Goal: Transaction & Acquisition: Purchase product/service

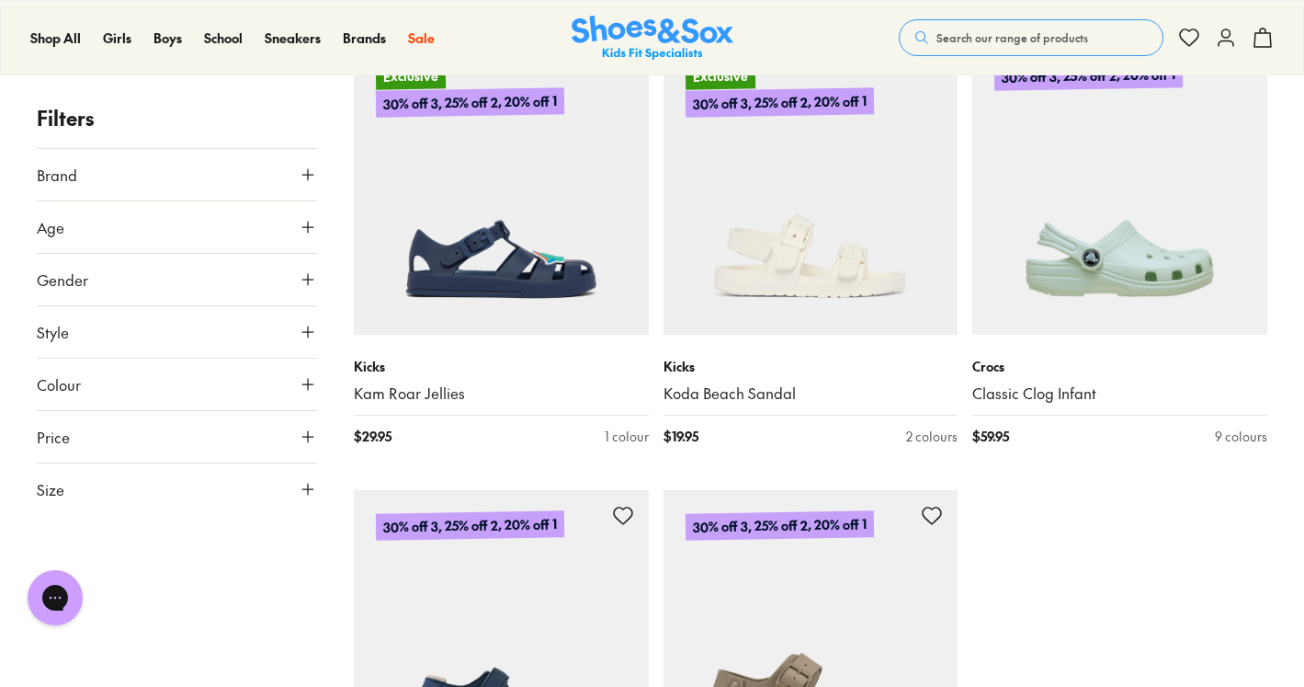
scroll to position [4421, 0]
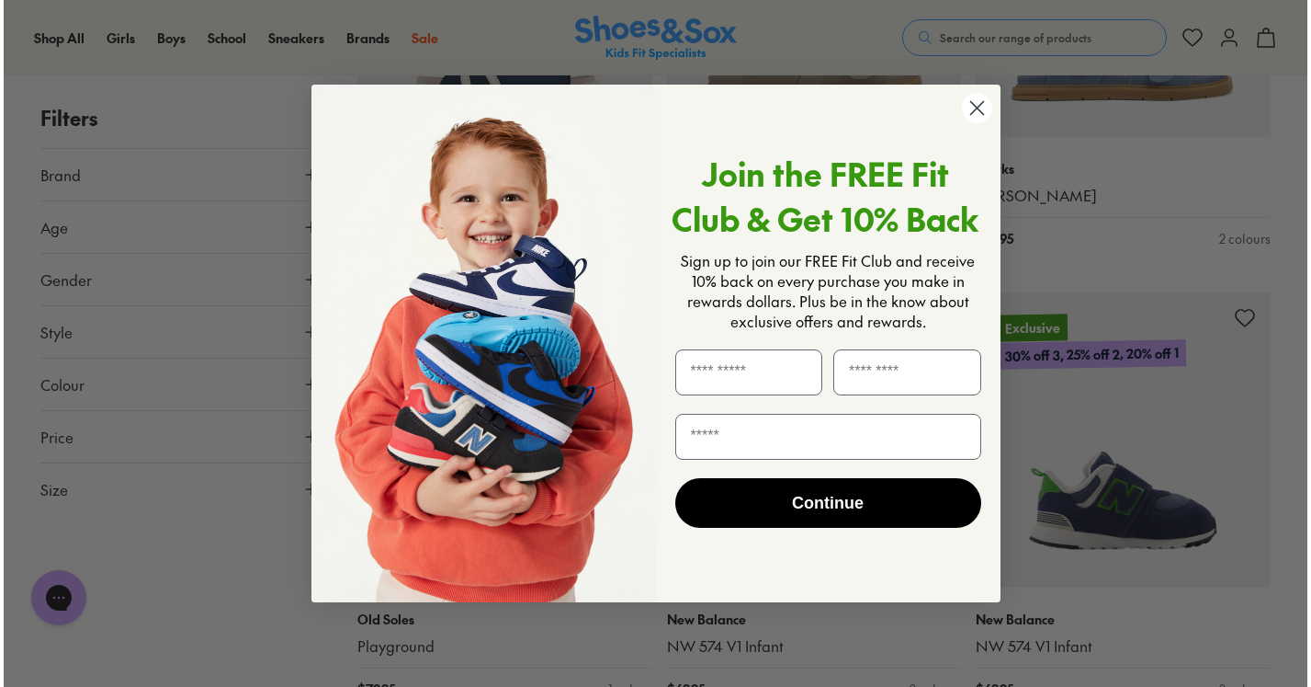
scroll to position [5108, 0]
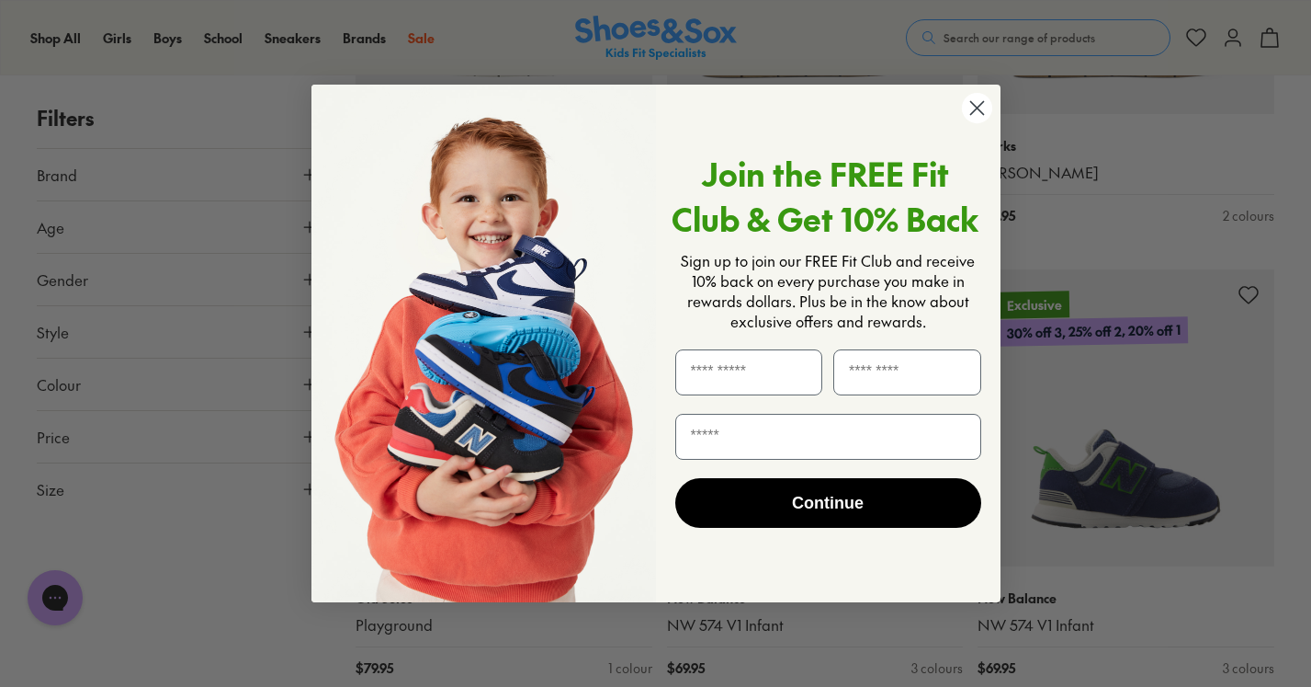
click at [976, 105] on circle "Close dialog" at bounding box center [976, 108] width 30 height 30
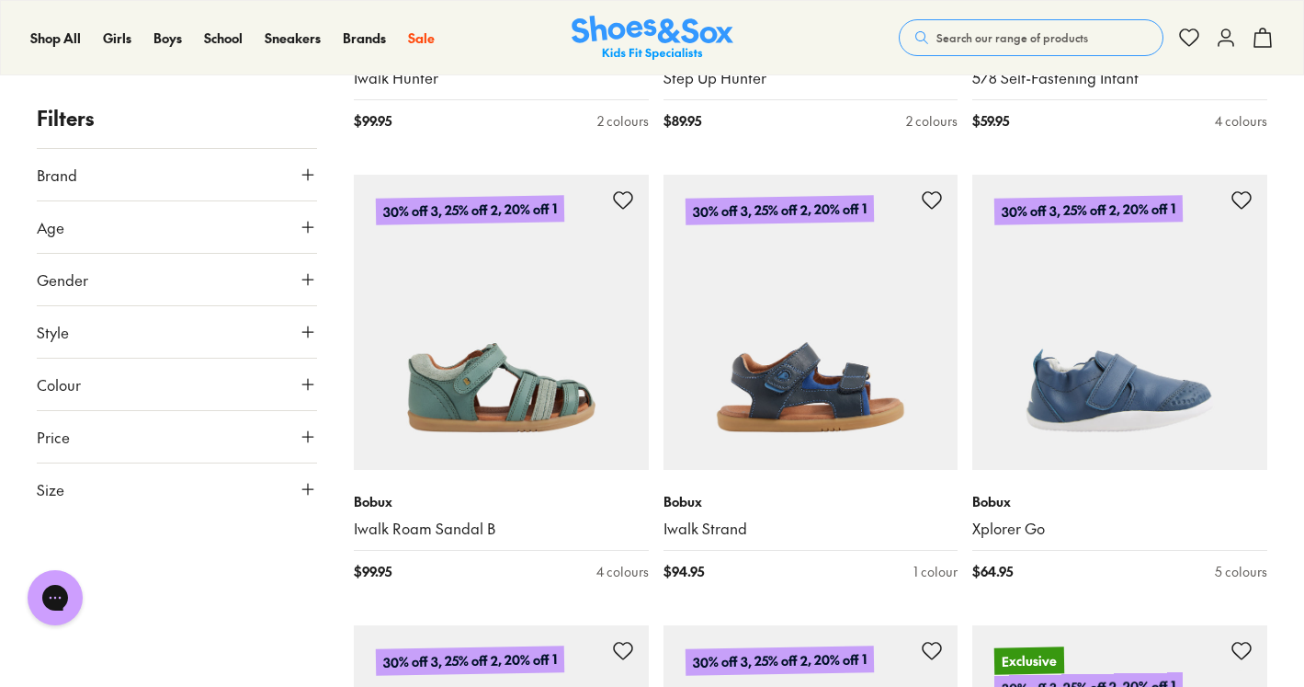
scroll to position [7893, 0]
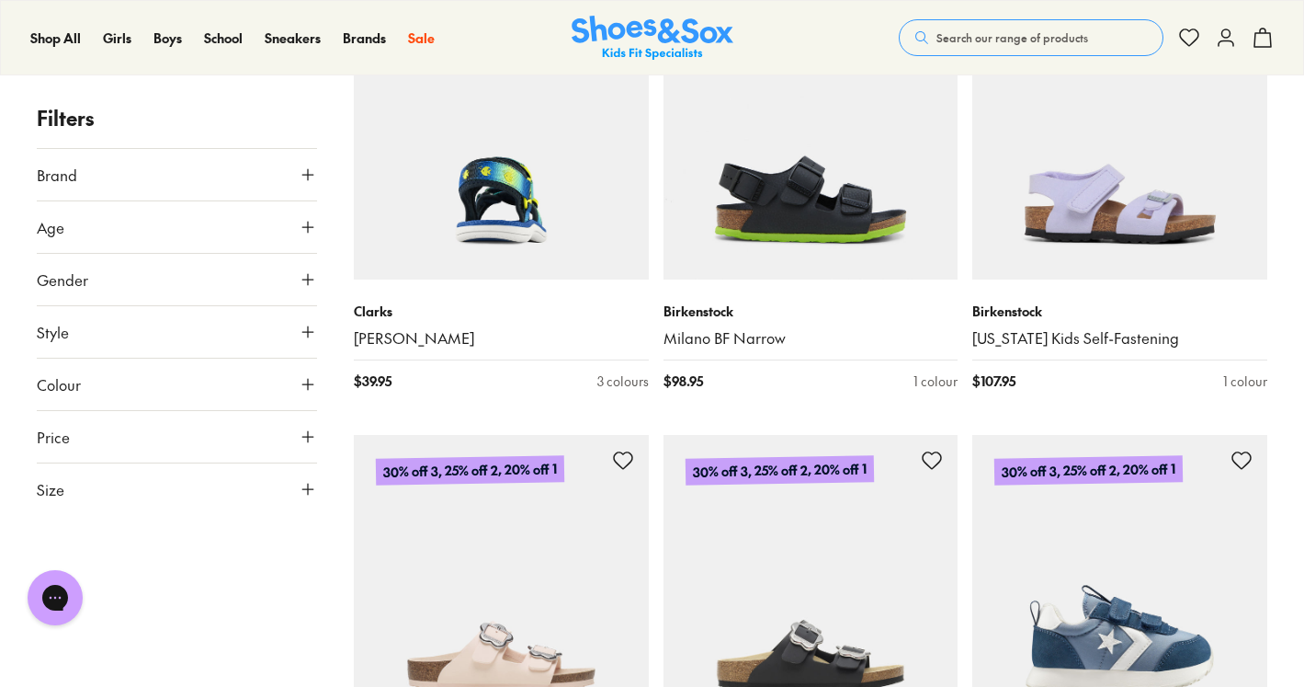
scroll to position [13475, 0]
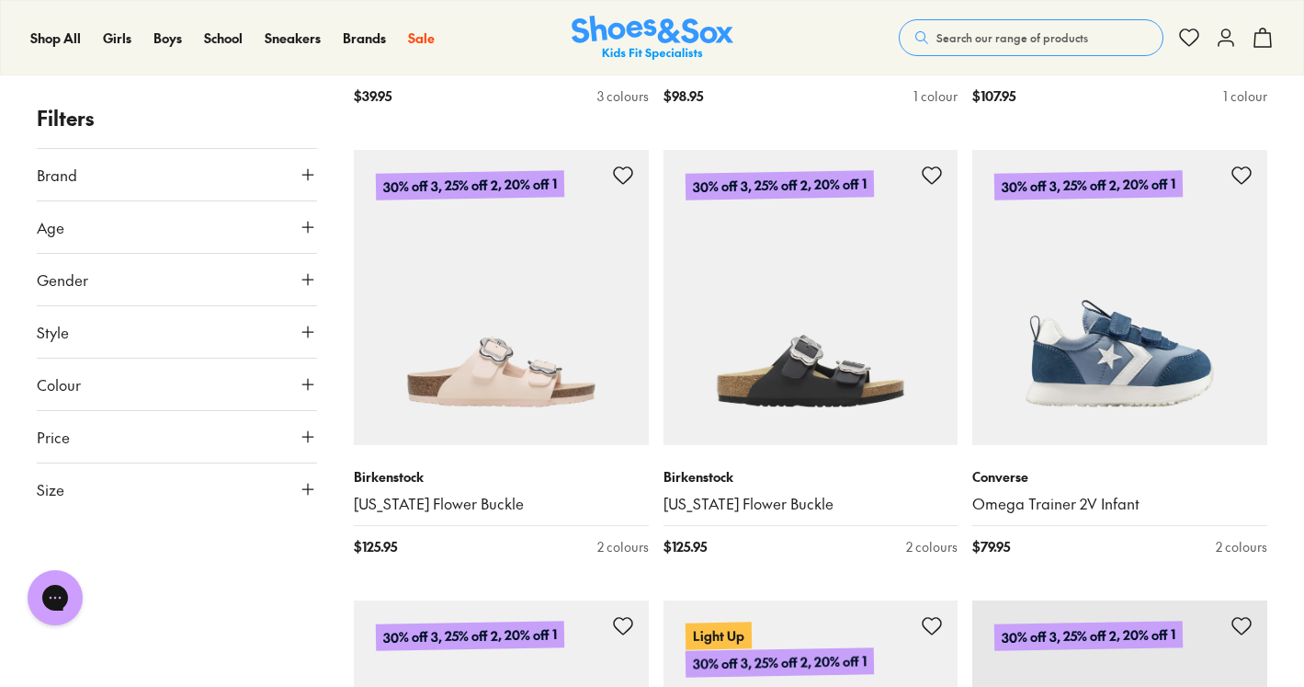
scroll to position [14017, 0]
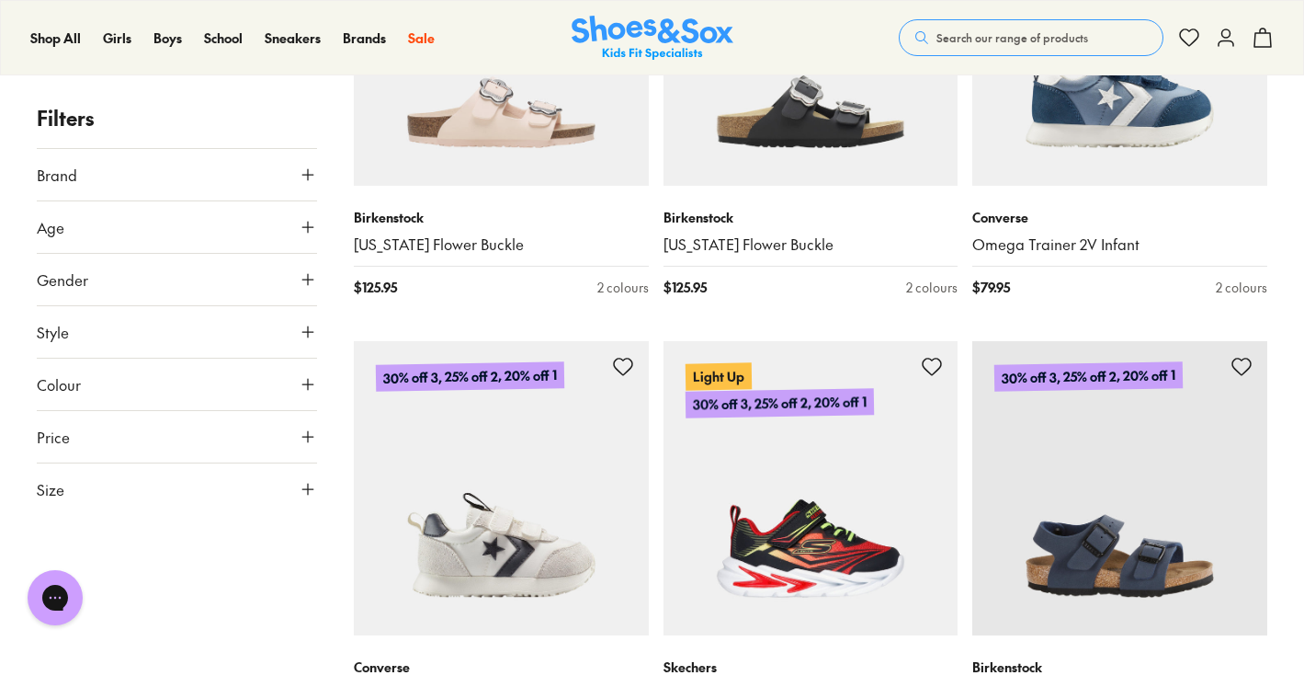
click at [868, 418] on p "30% off 3, 25% off 2, 20% off 1" at bounding box center [779, 403] width 188 height 30
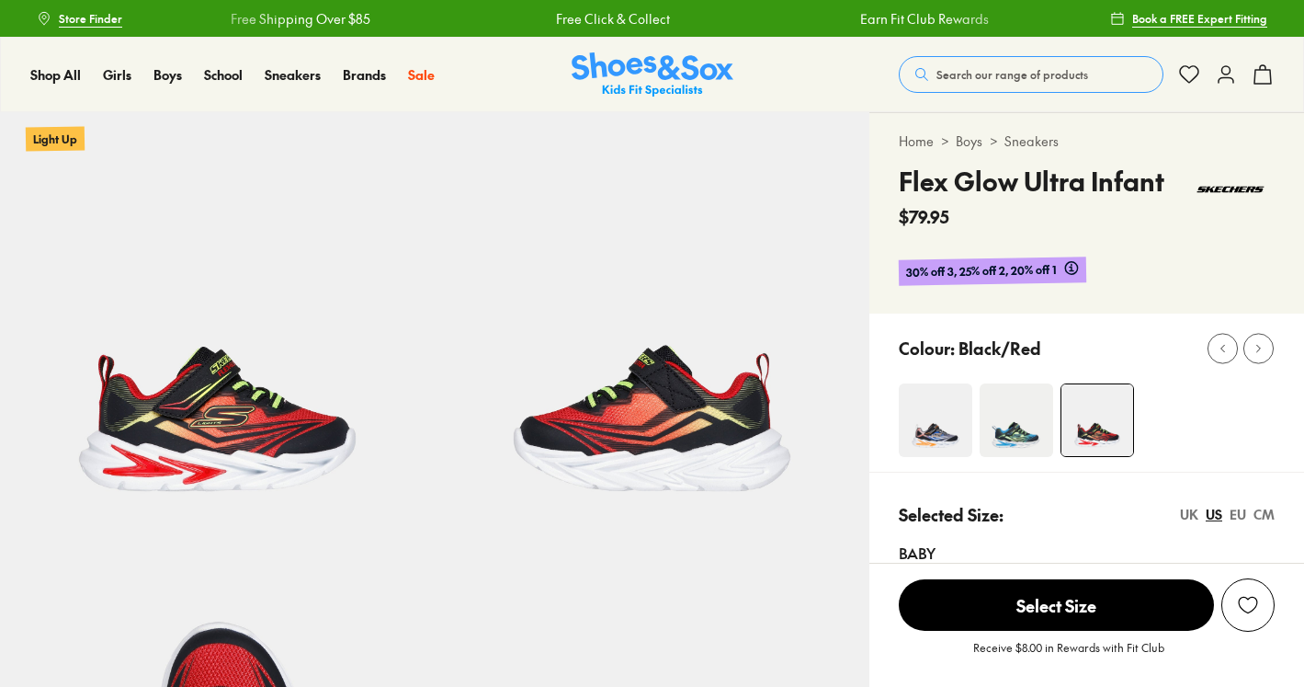
select select "*"
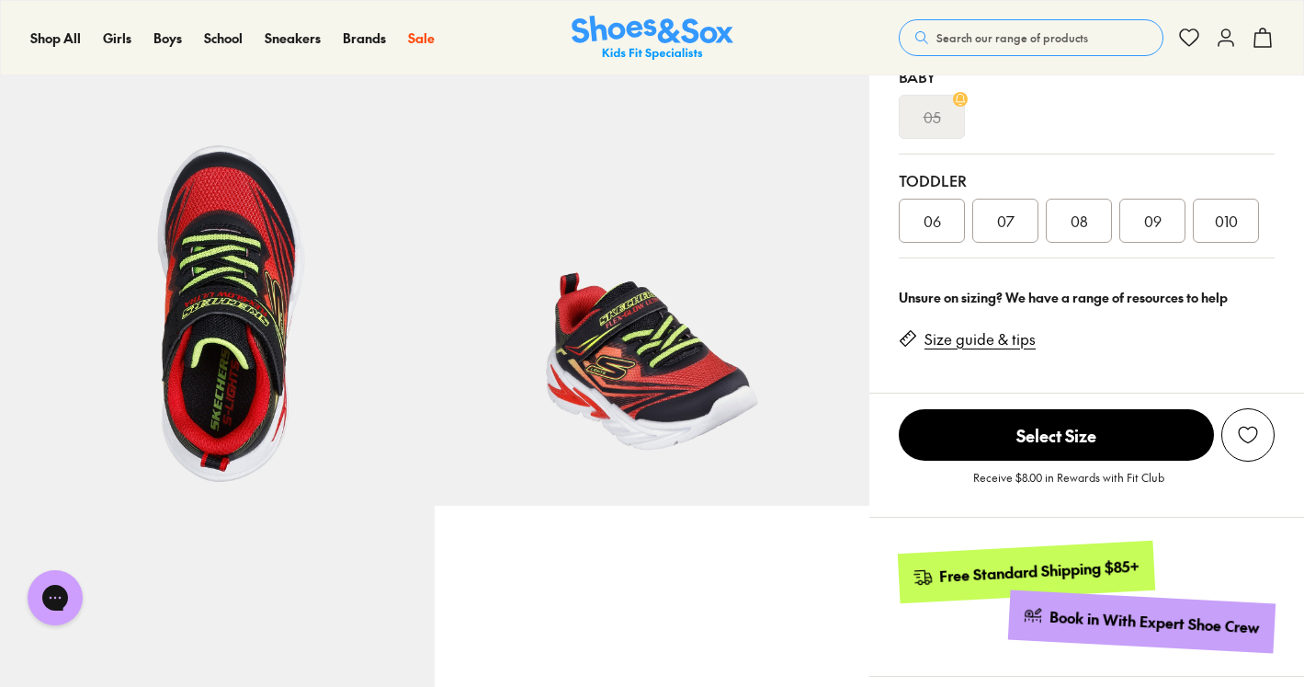
scroll to position [479, 0]
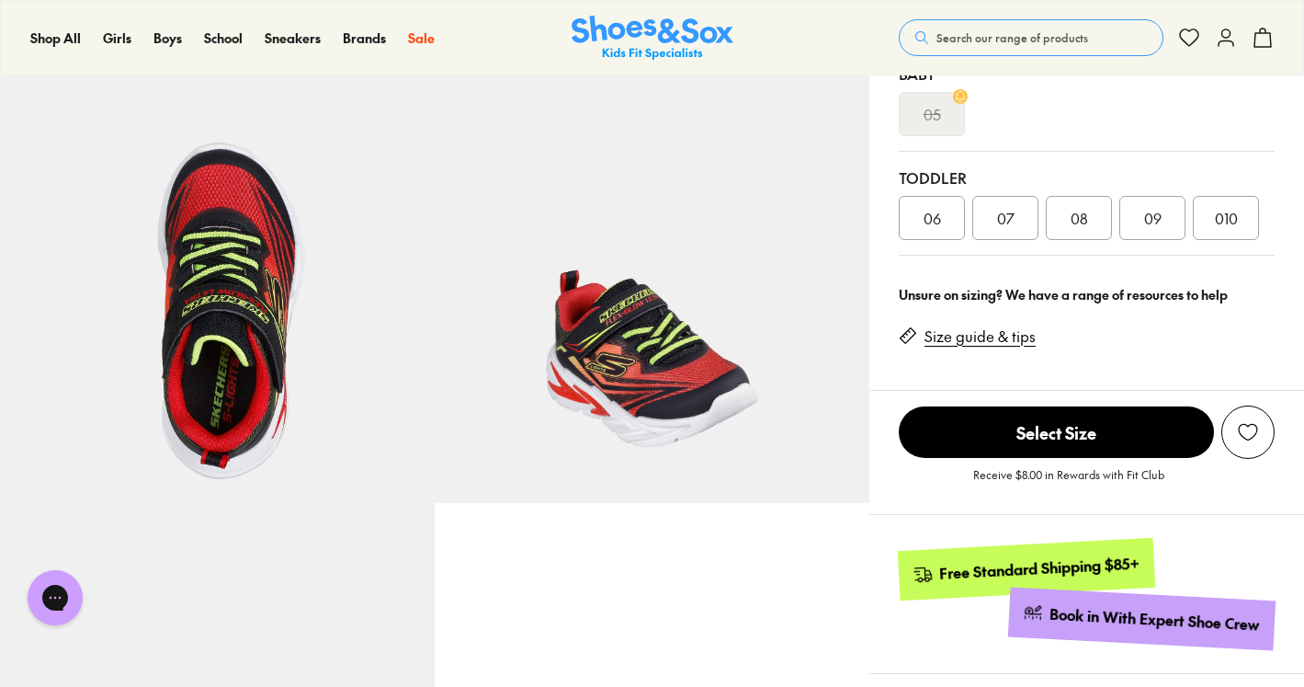
click at [1155, 213] on span "09" at bounding box center [1152, 218] width 17 height 22
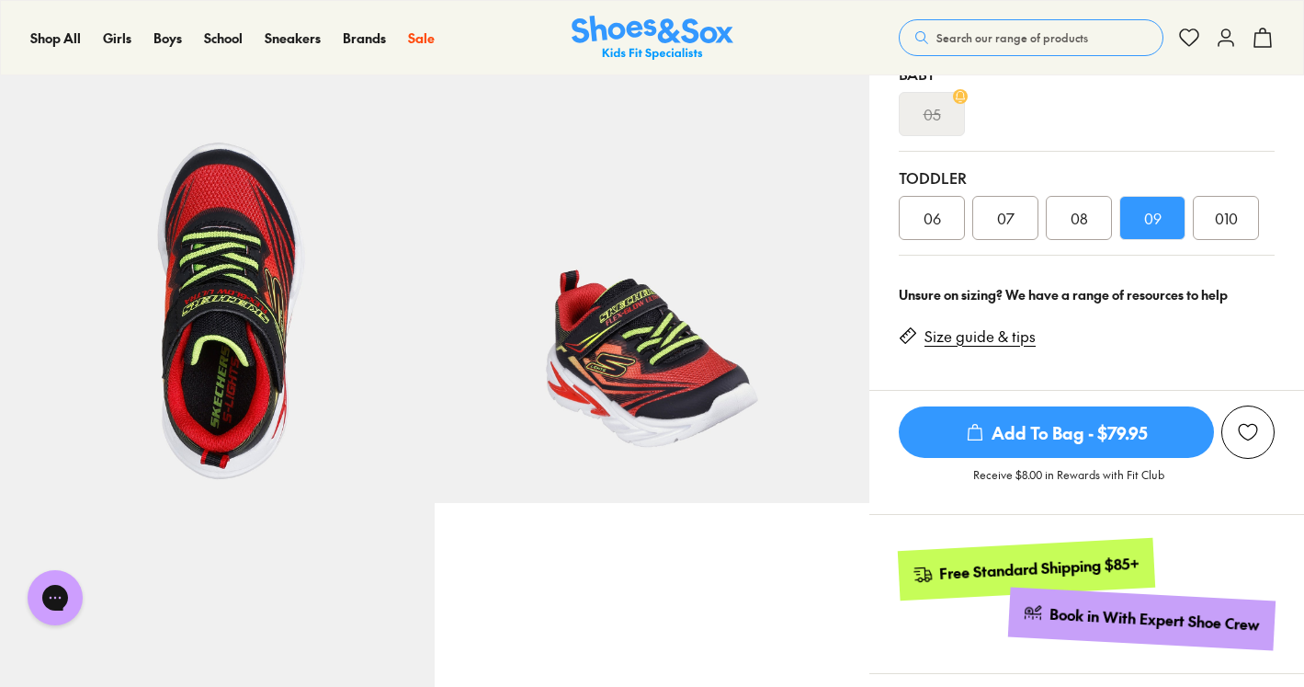
click at [979, 444] on span "Add To Bag - $79.95" at bounding box center [1056, 431] width 315 height 51
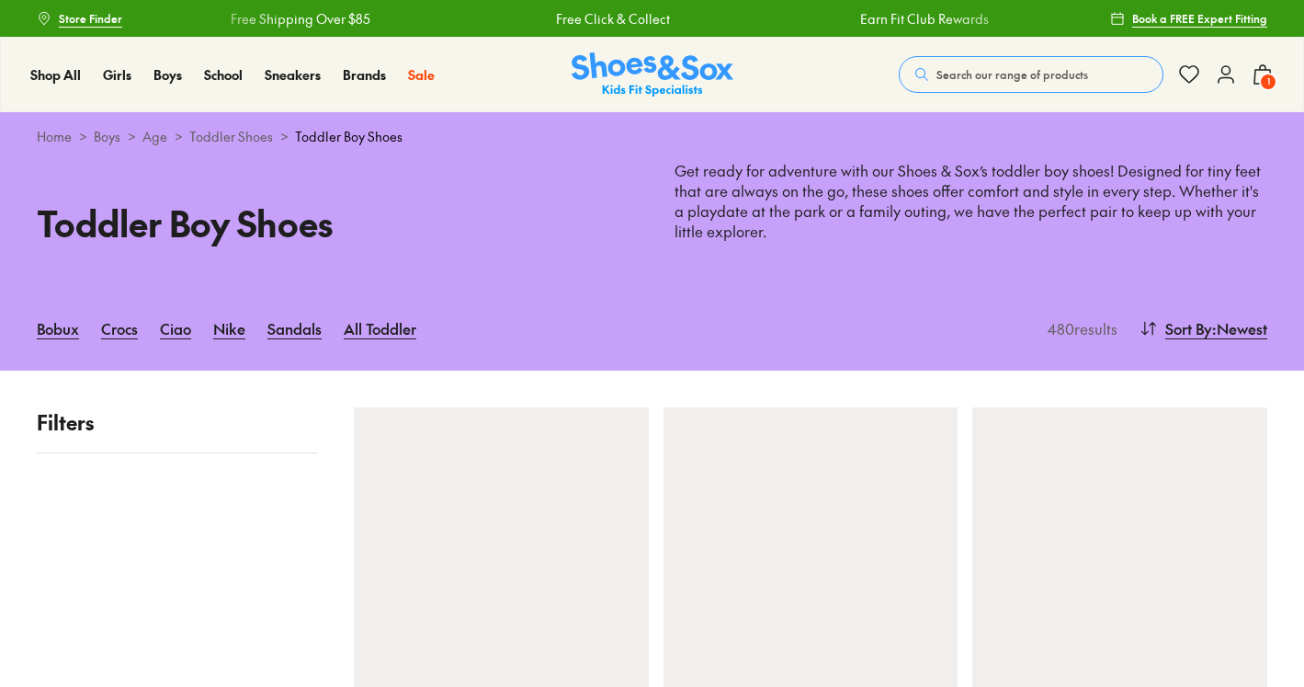
scroll to position [4785, 0]
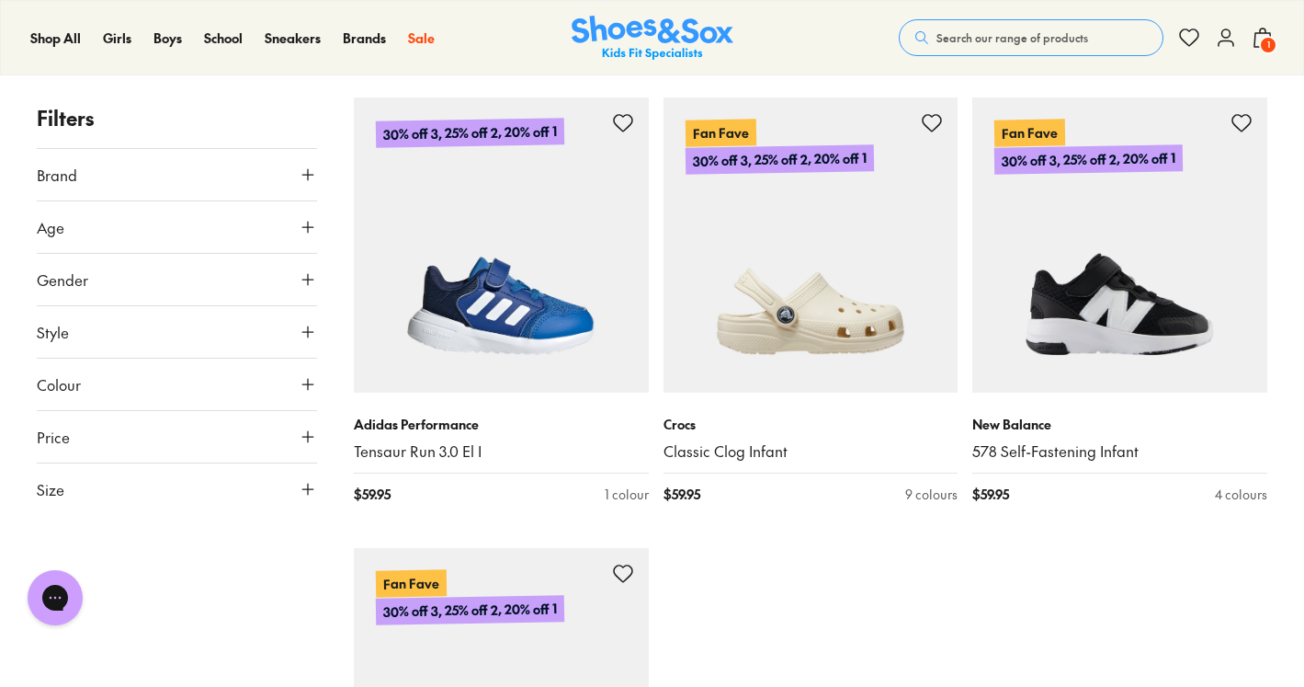
scroll to position [9404, 0]
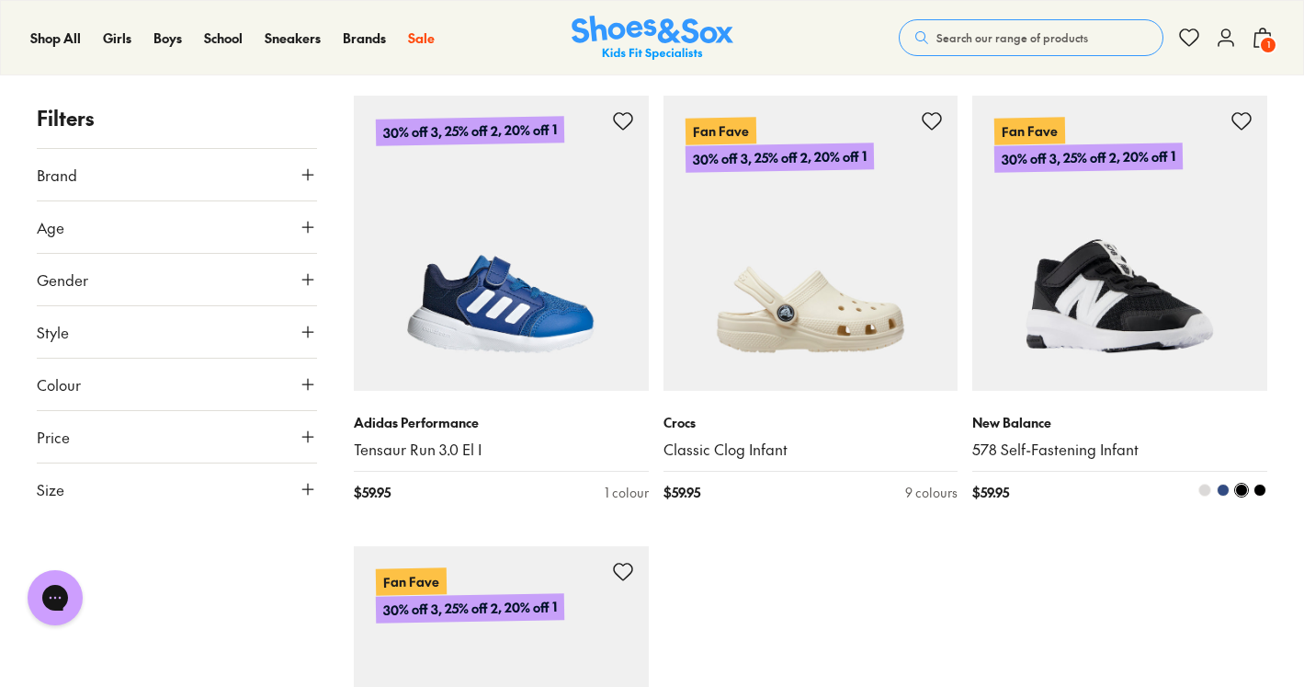
click at [1111, 365] on img at bounding box center [1119, 243] width 295 height 295
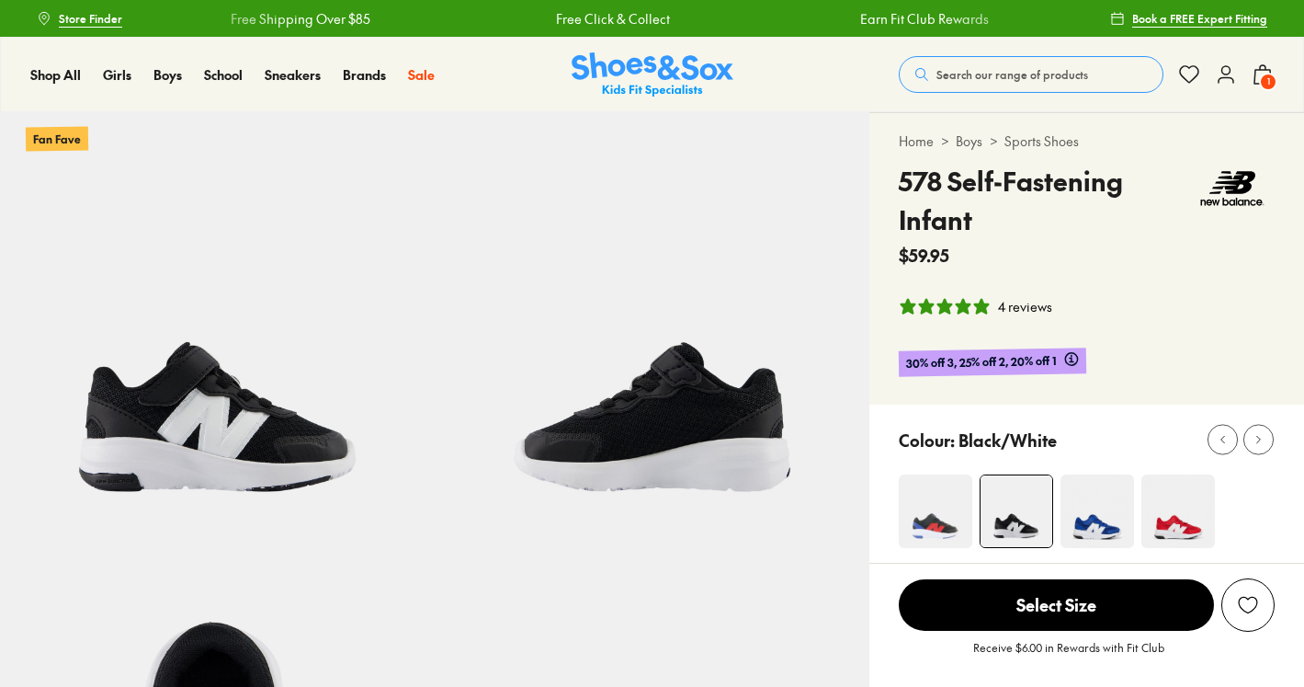
select select "*"
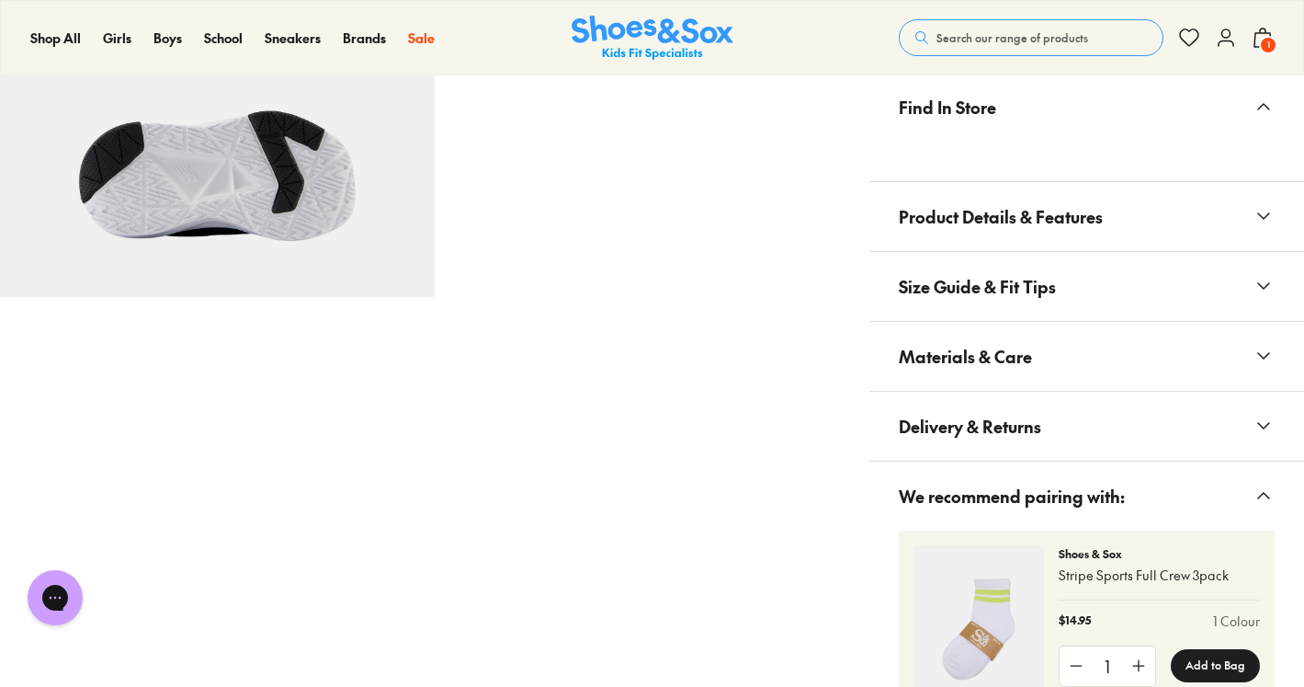
scroll to position [1130, 0]
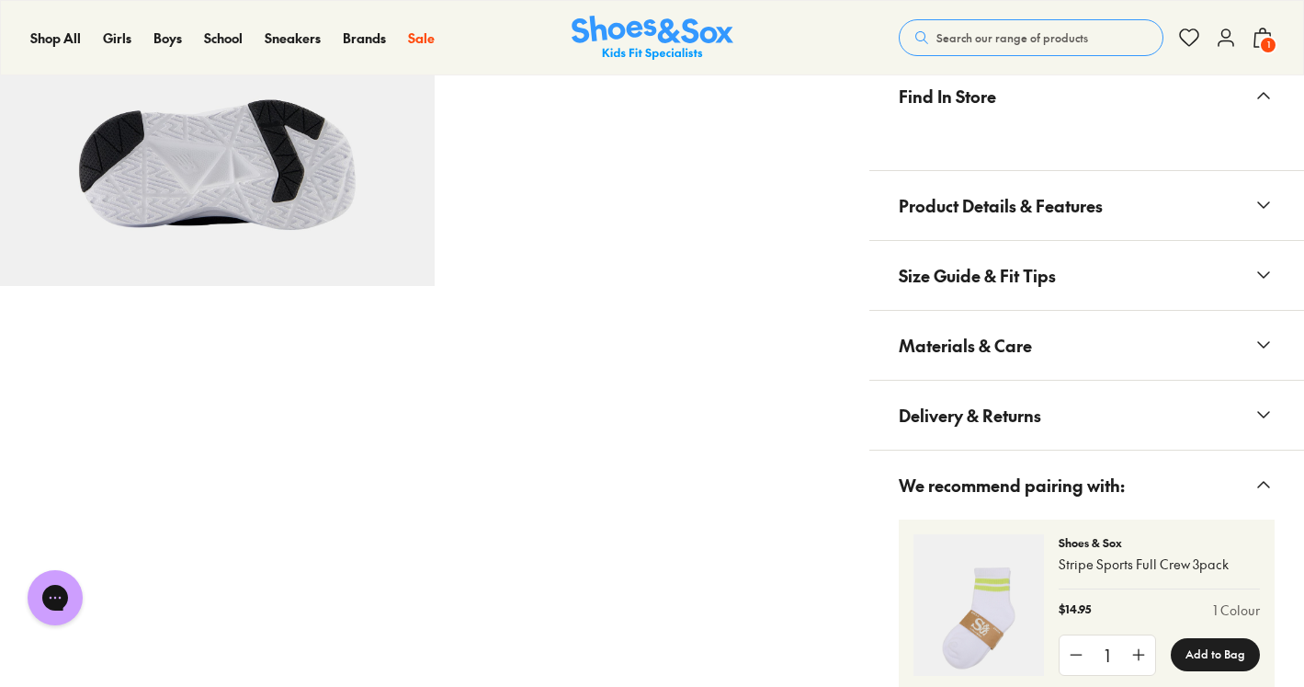
click at [977, 228] on span "Product Details & Features" at bounding box center [1001, 205] width 204 height 54
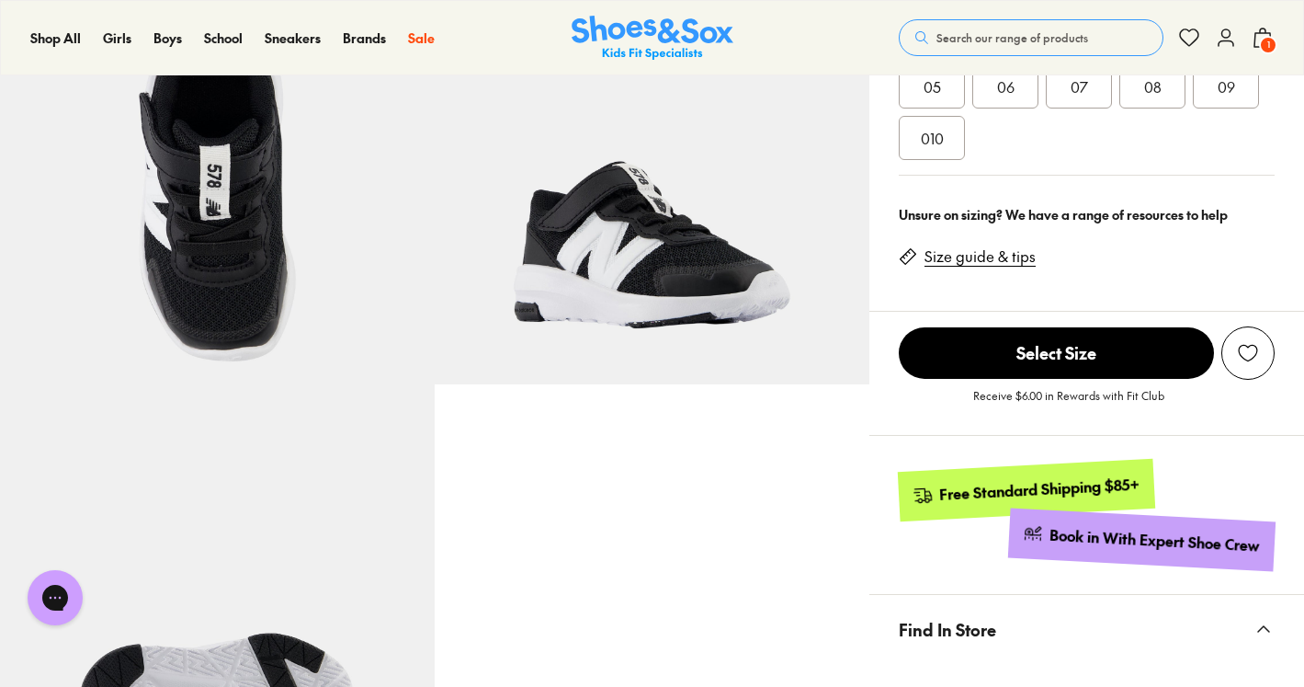
scroll to position [522, 0]
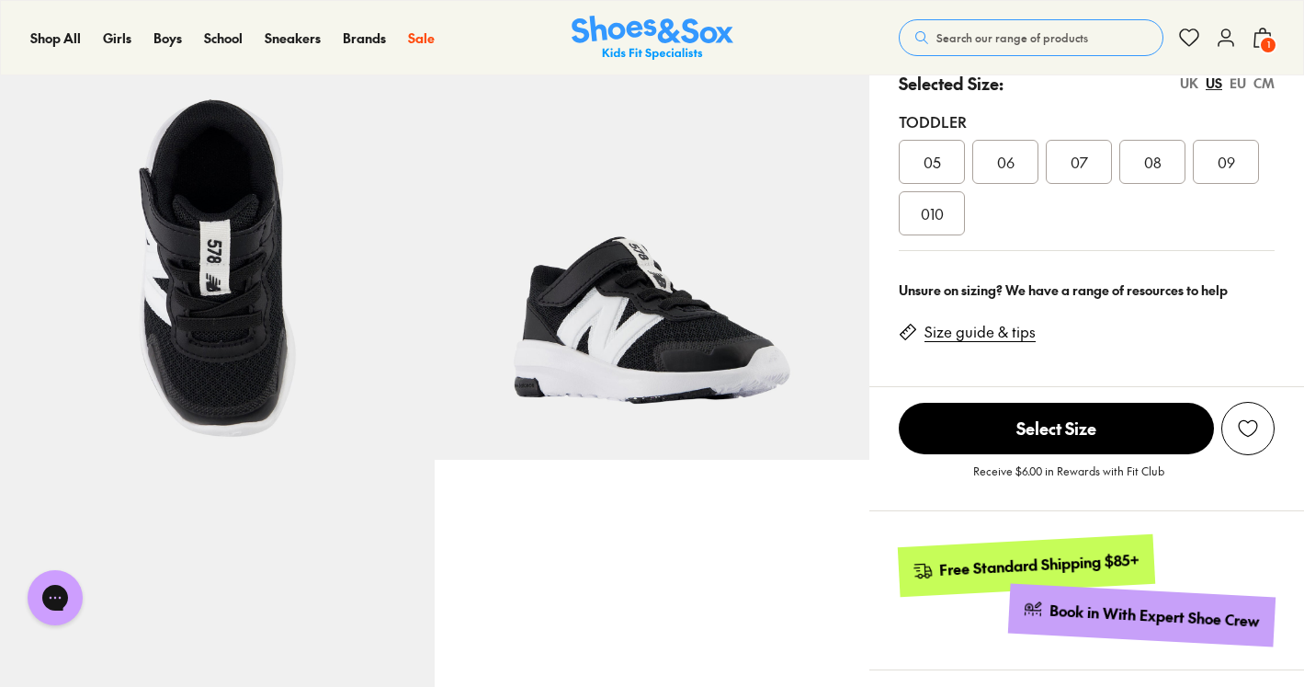
click at [1216, 170] on div "09" at bounding box center [1226, 162] width 66 height 44
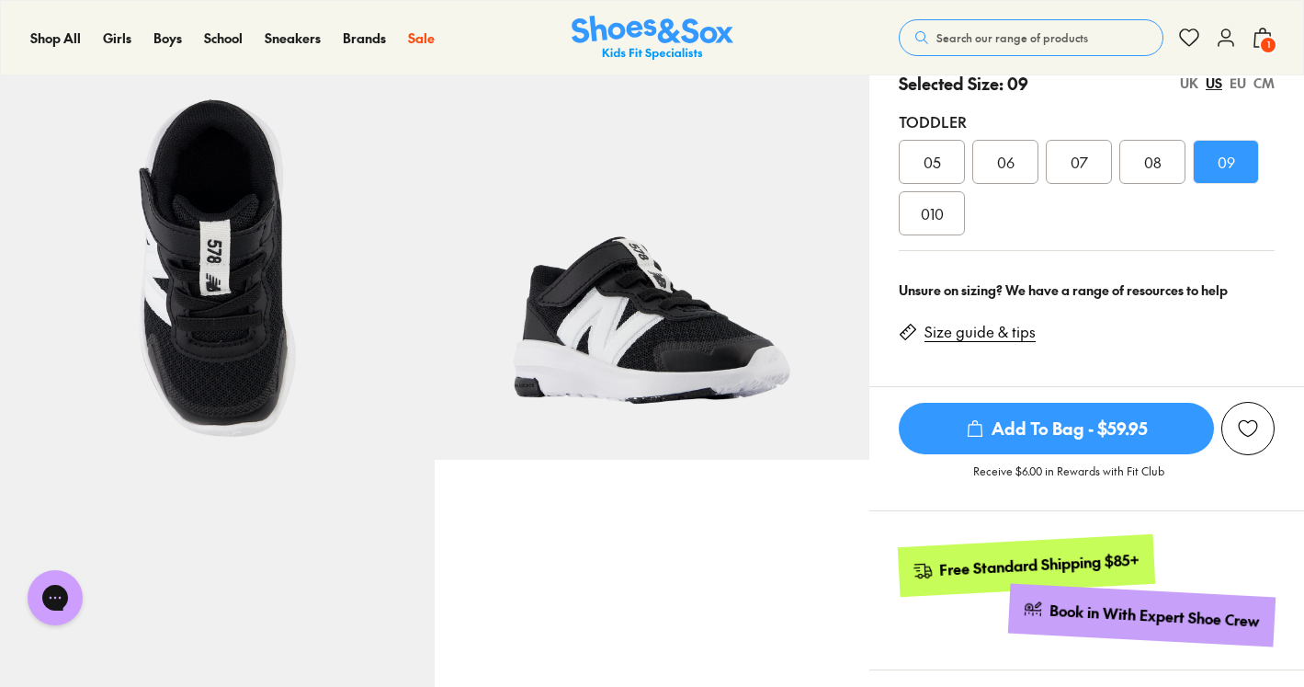
click at [993, 420] on span "Add To Bag - $59.95" at bounding box center [1056, 428] width 315 height 51
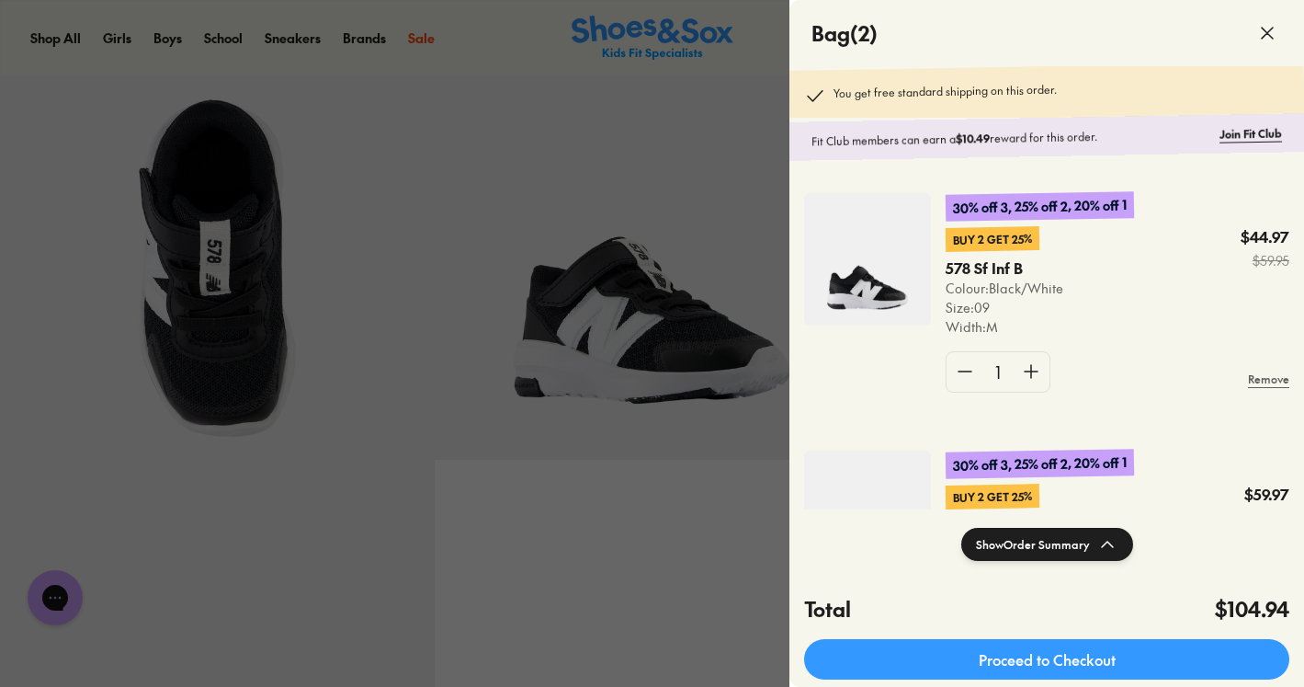
click at [498, 542] on div at bounding box center [652, 343] width 1304 height 687
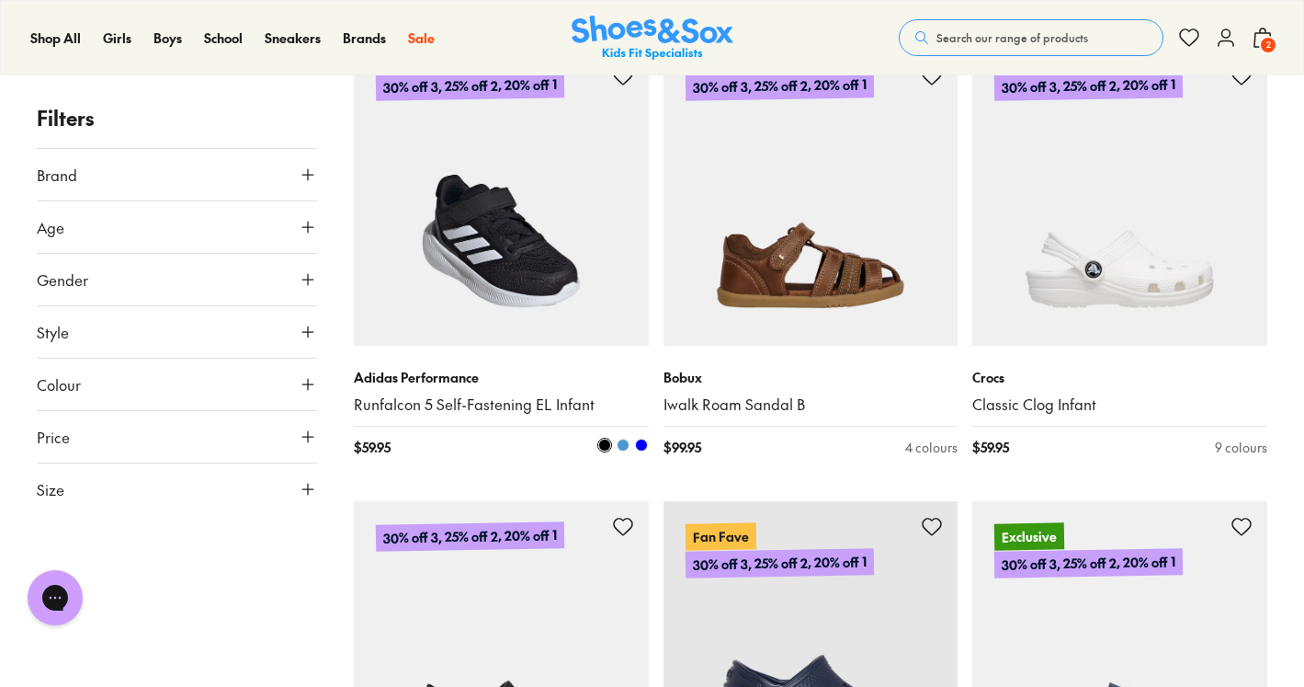
scroll to position [7643, 0]
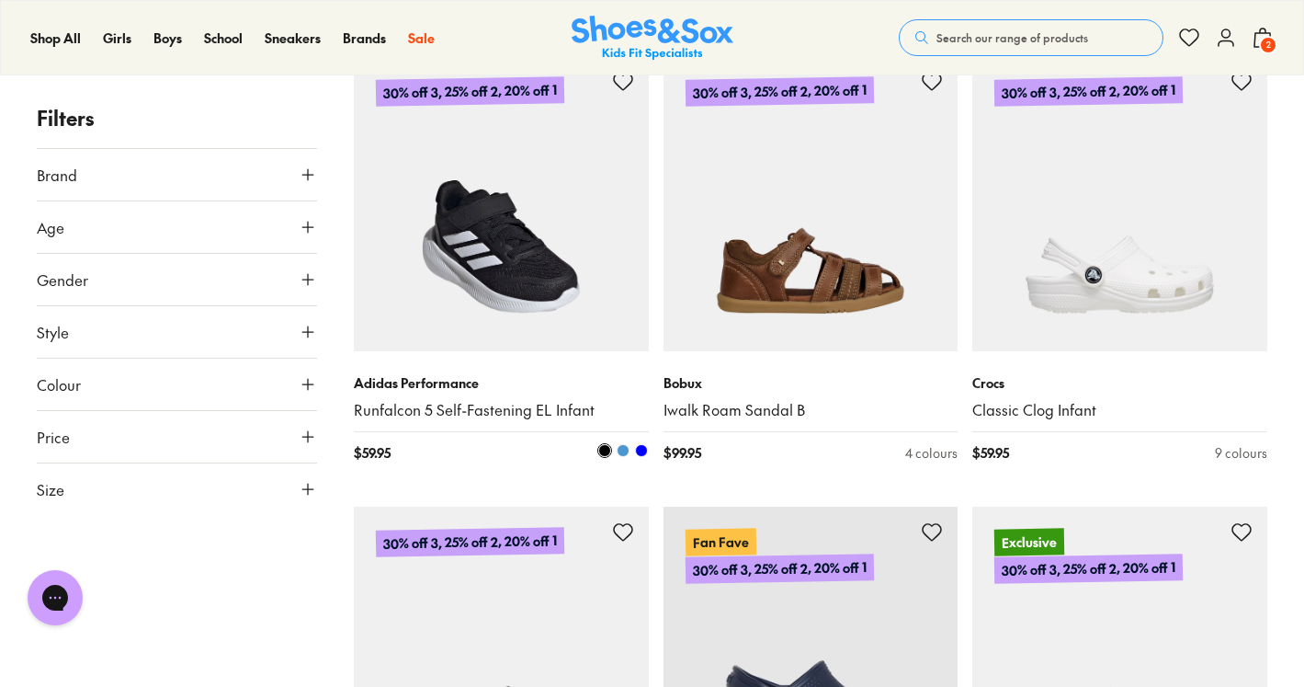
click at [492, 286] on img at bounding box center [501, 203] width 295 height 295
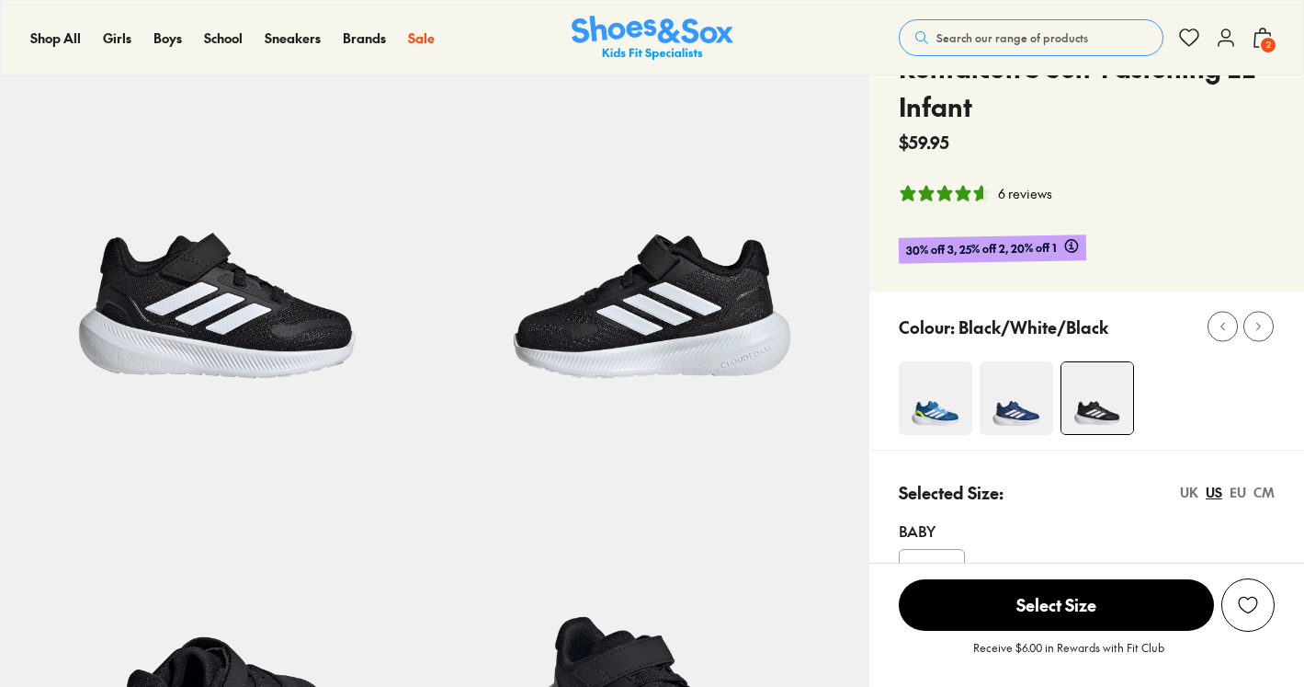
select select "*"
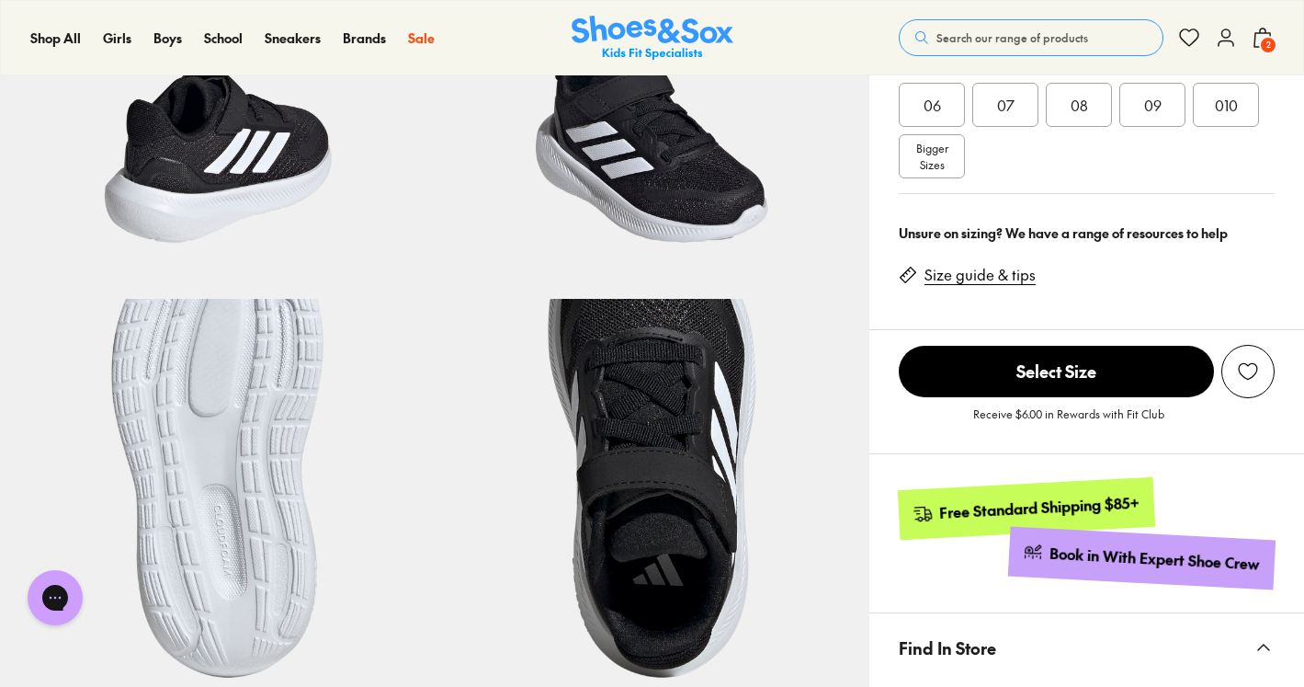
scroll to position [675, 0]
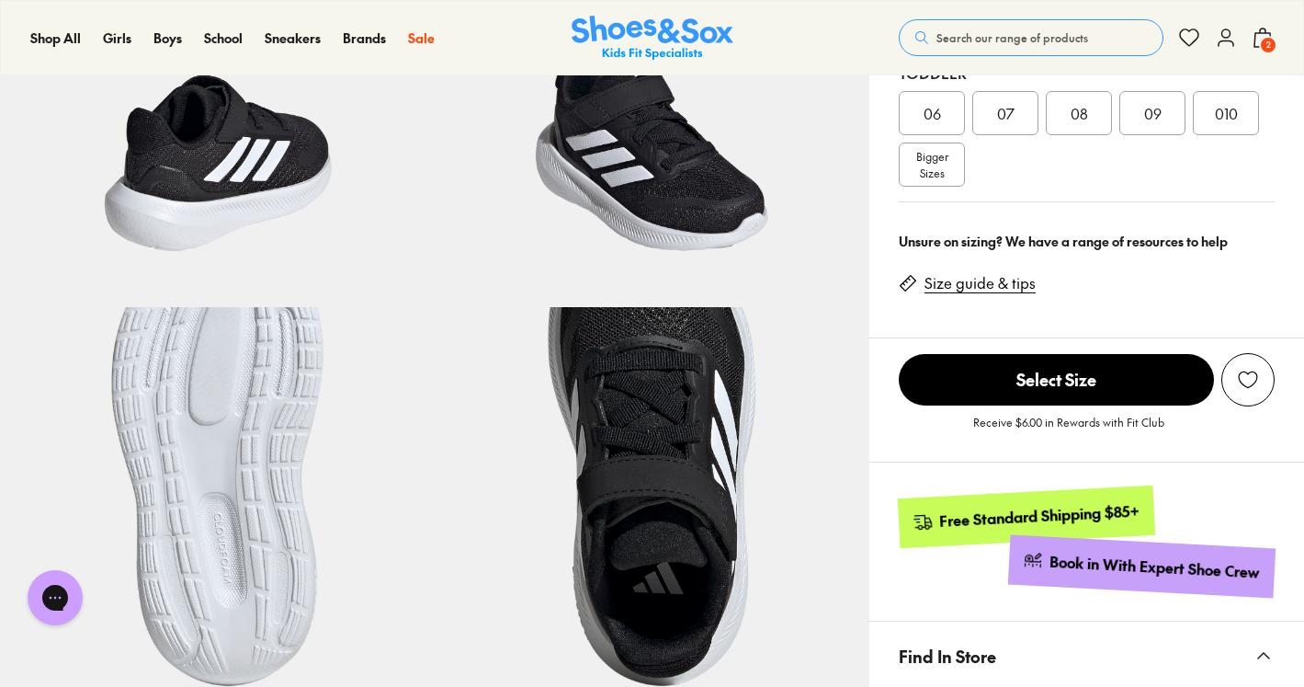
click at [1159, 126] on div "09" at bounding box center [1152, 113] width 66 height 44
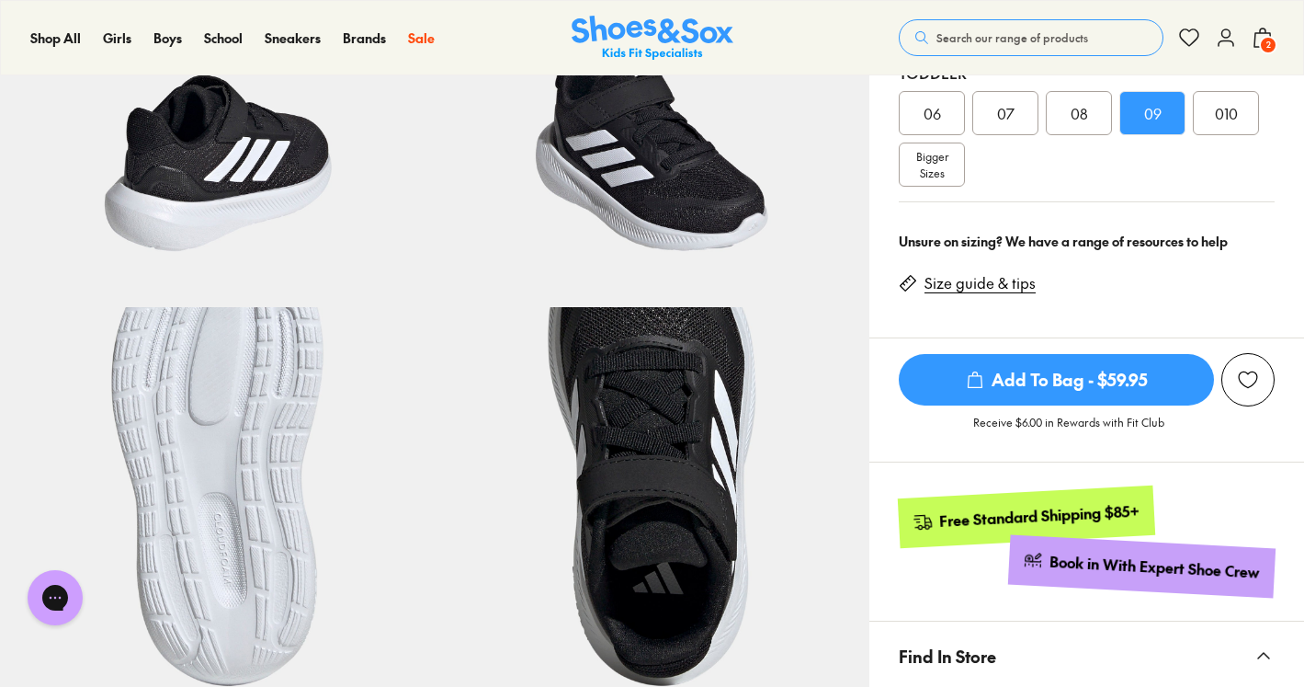
click at [1002, 399] on span "Add To Bag - $59.95" at bounding box center [1056, 379] width 315 height 51
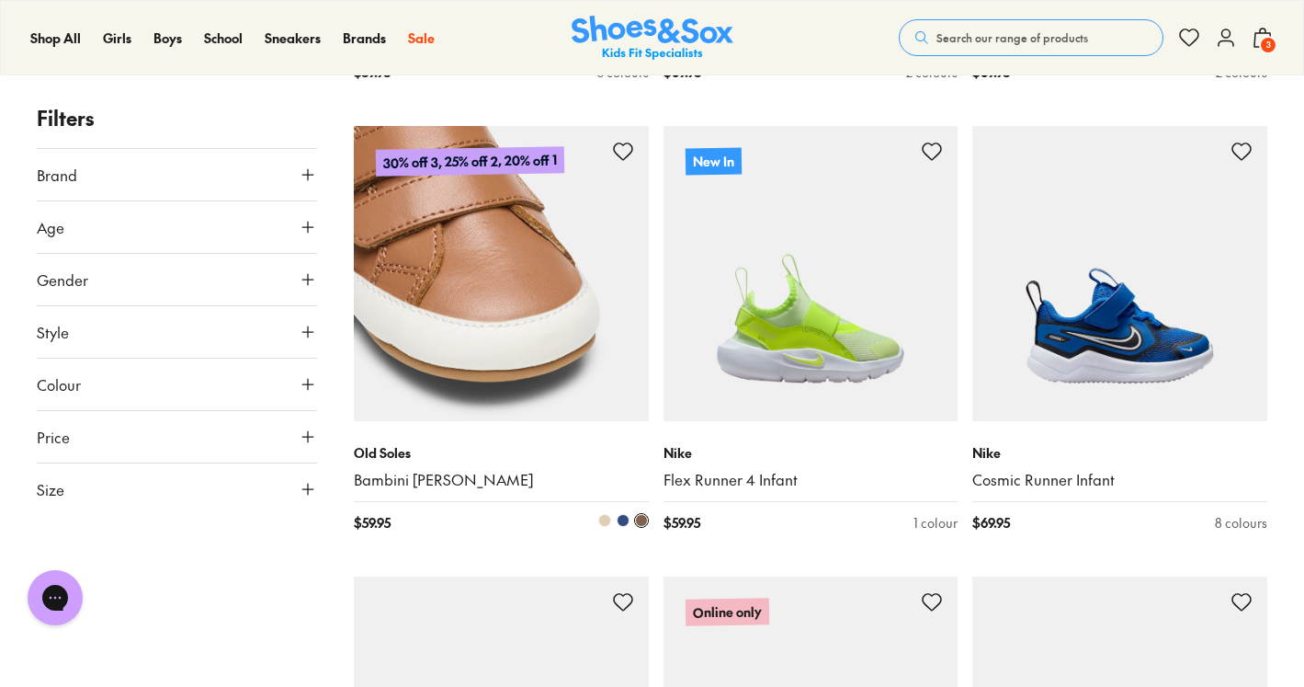
scroll to position [7553, 0]
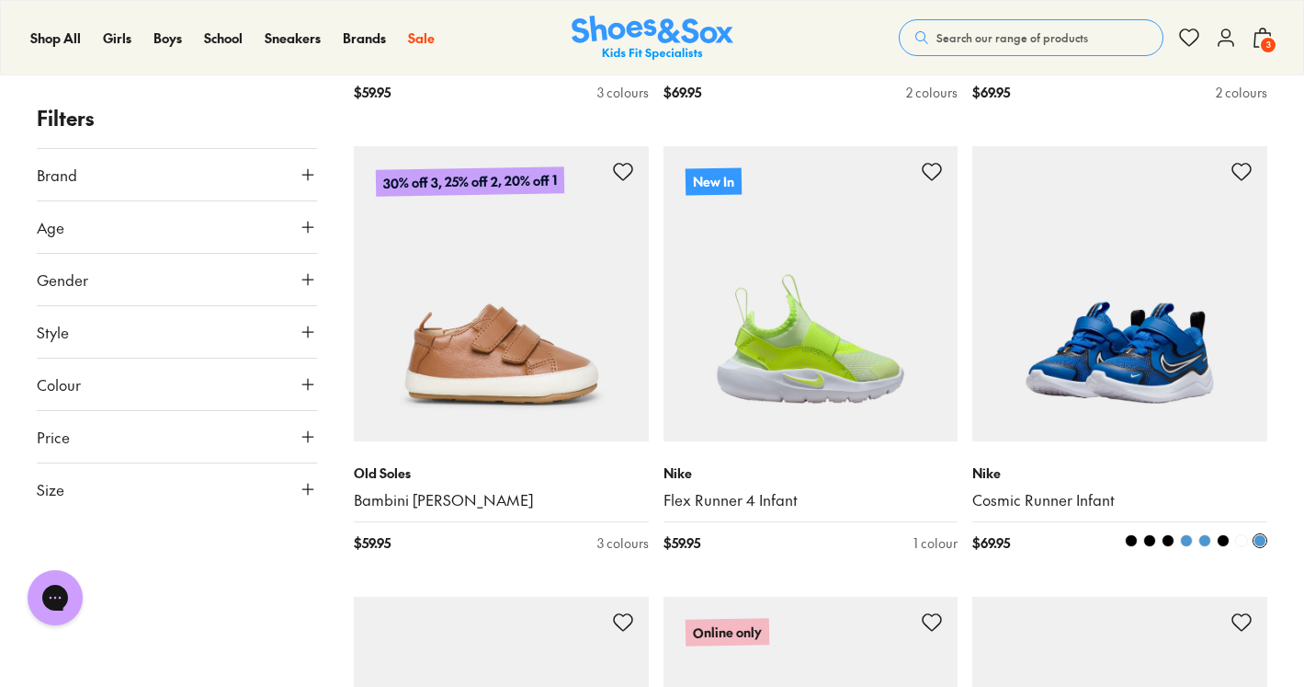
click at [1088, 348] on img at bounding box center [1119, 293] width 295 height 295
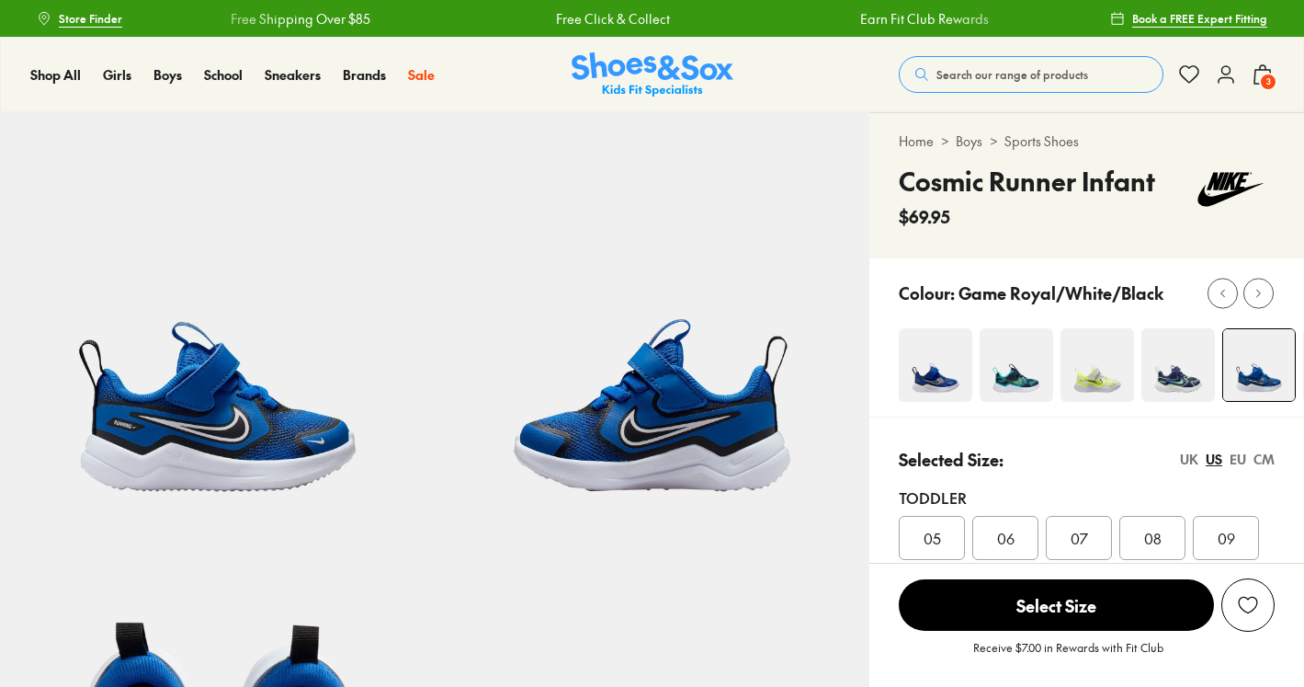
select select "*"
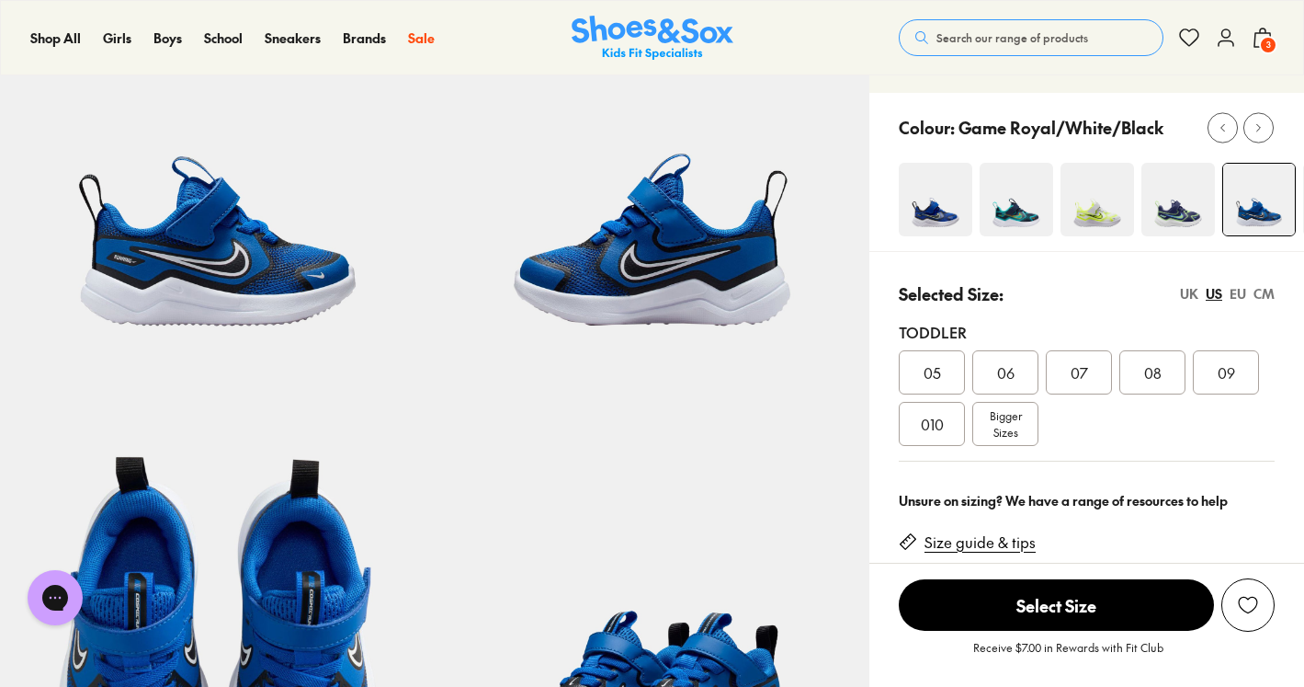
scroll to position [170, 0]
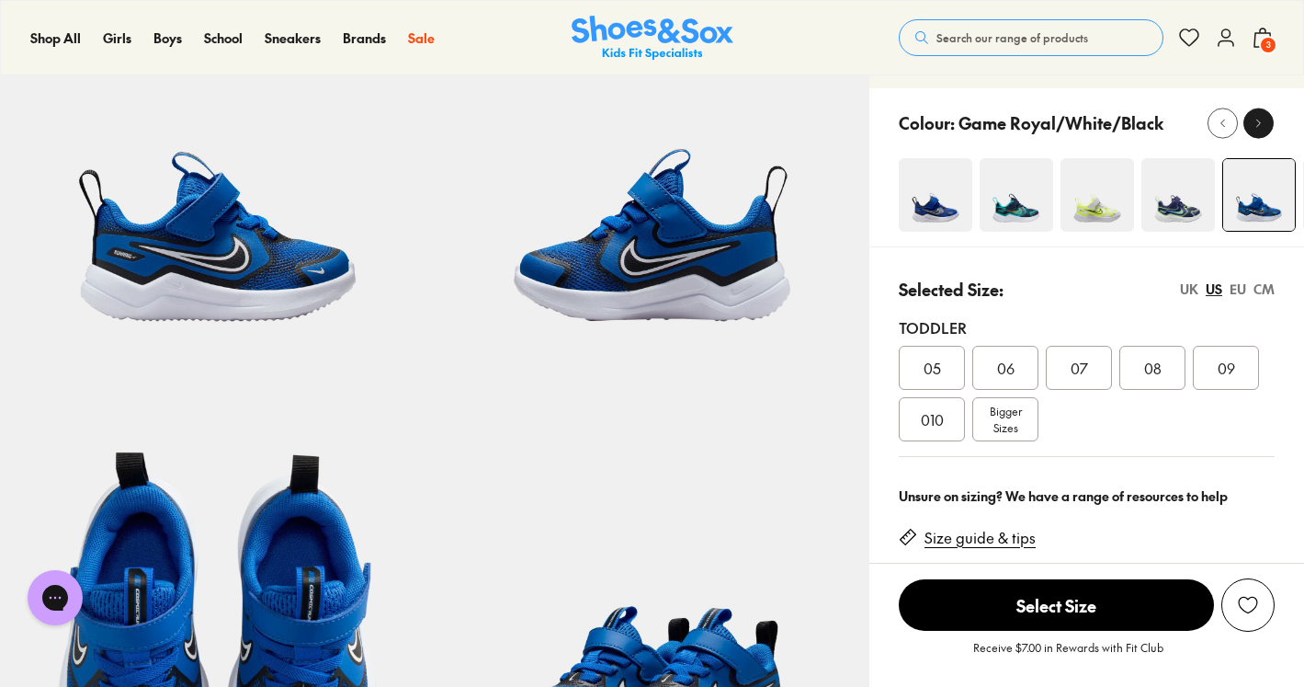
click at [1256, 124] on icon at bounding box center [1259, 123] width 14 height 14
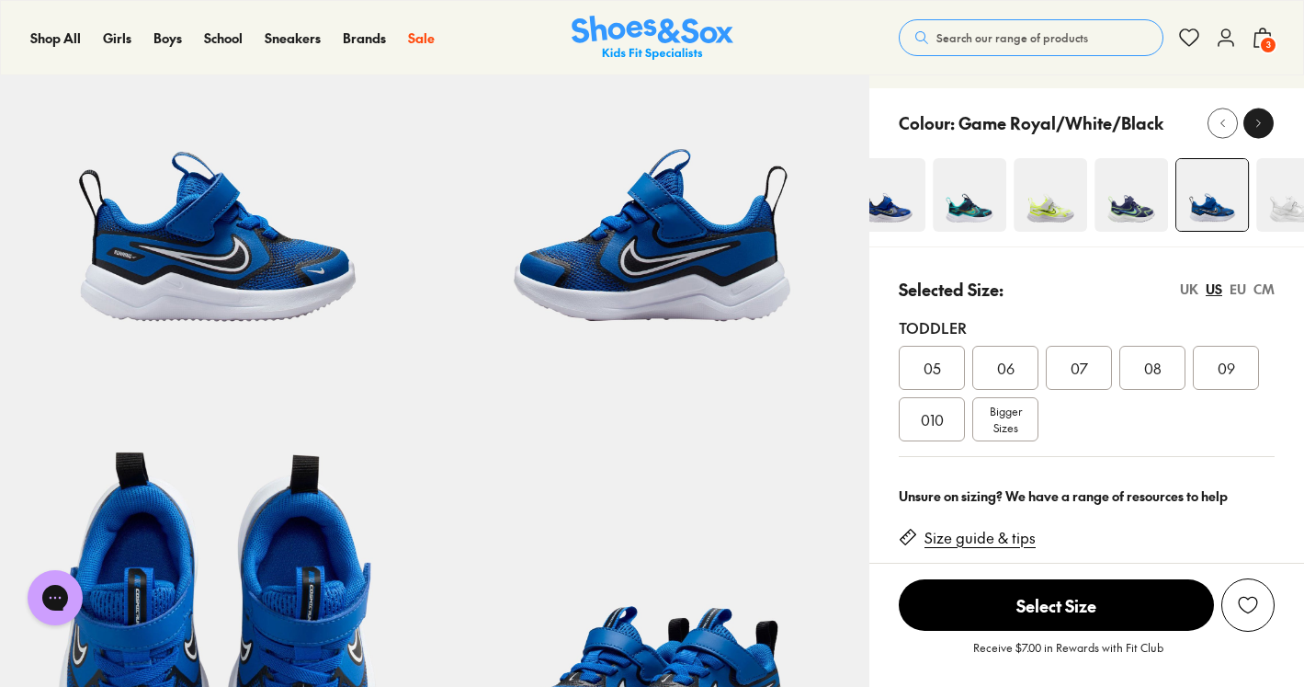
click at [1256, 124] on icon at bounding box center [1259, 123] width 14 height 14
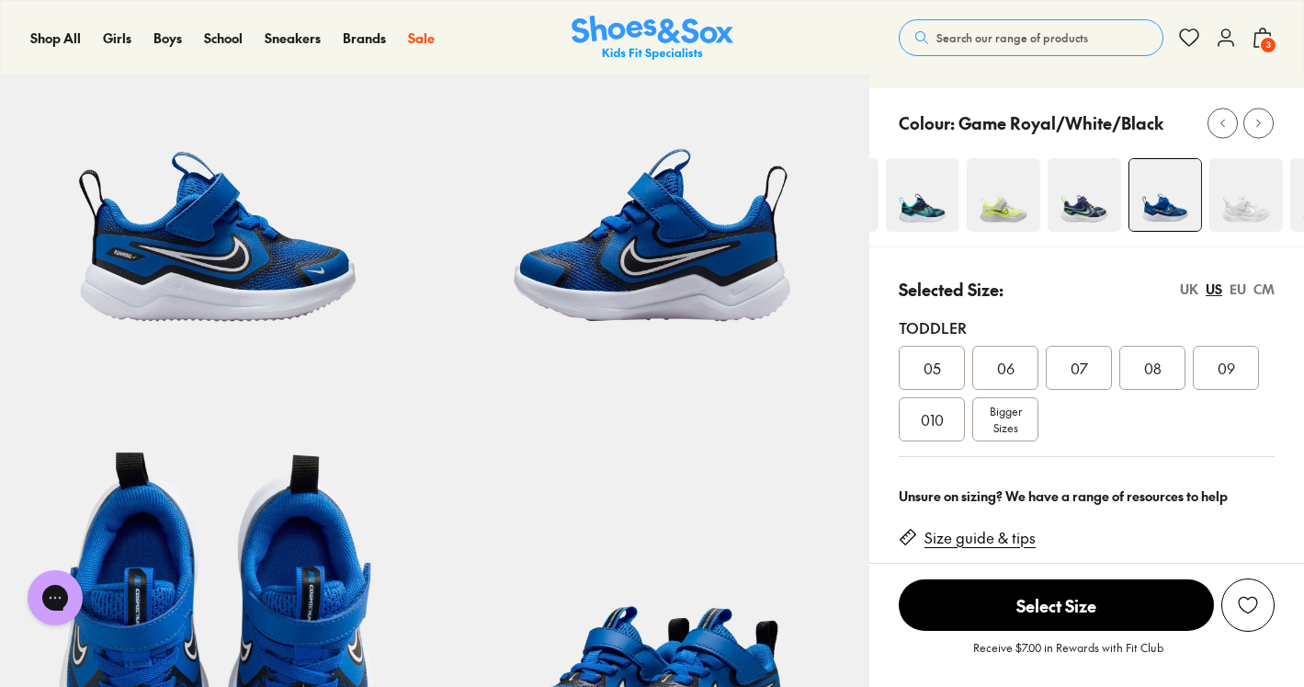
click at [1245, 221] on img at bounding box center [1246, 195] width 74 height 74
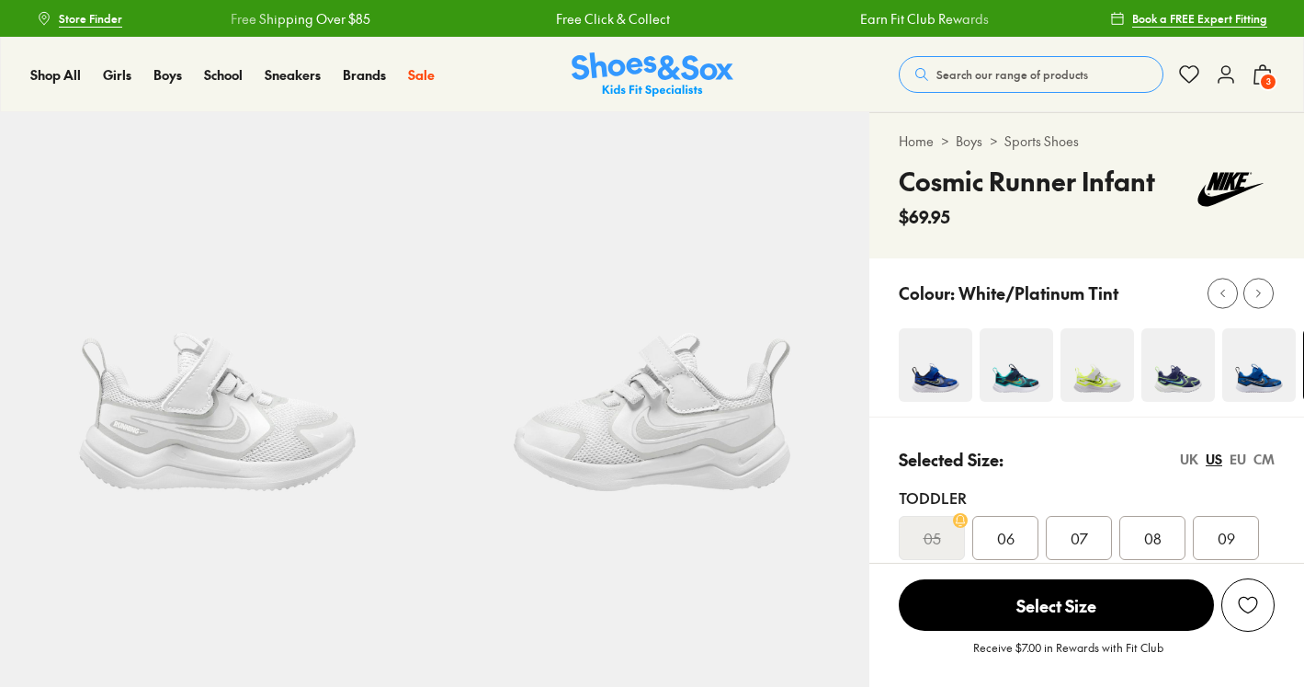
select select "*"
click at [1263, 304] on button at bounding box center [1258, 293] width 30 height 30
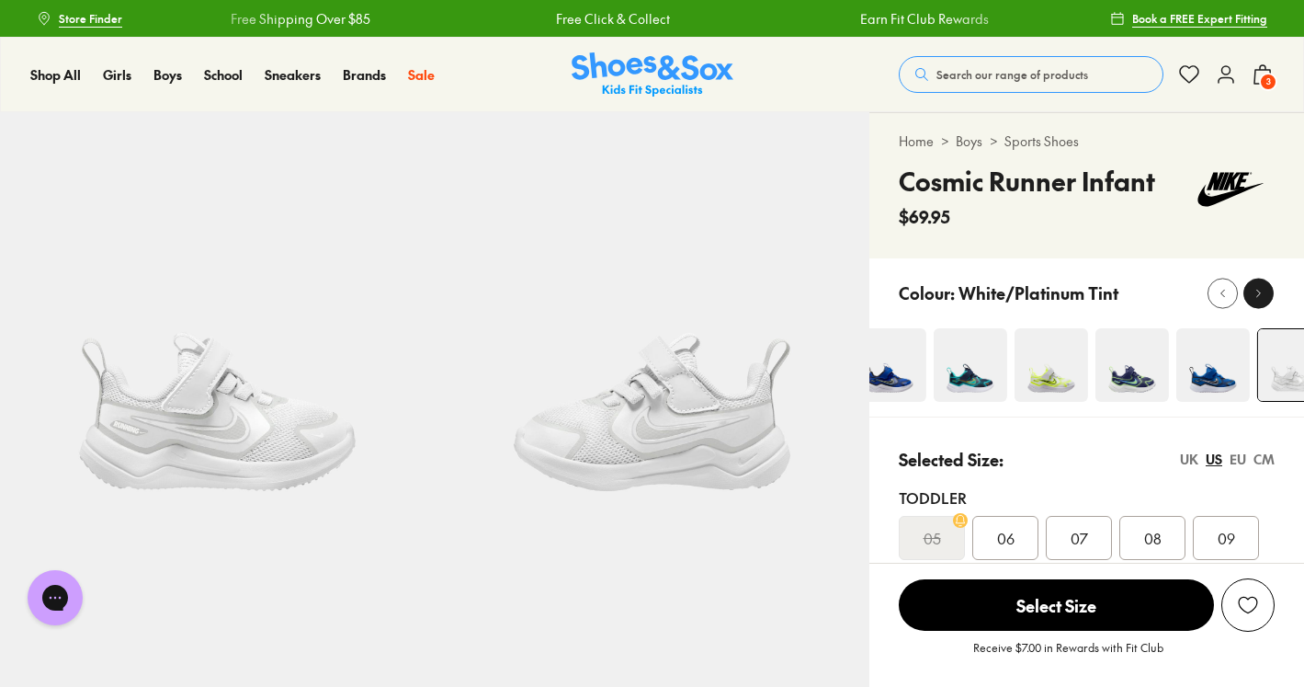
click at [1263, 304] on button at bounding box center [1258, 293] width 30 height 30
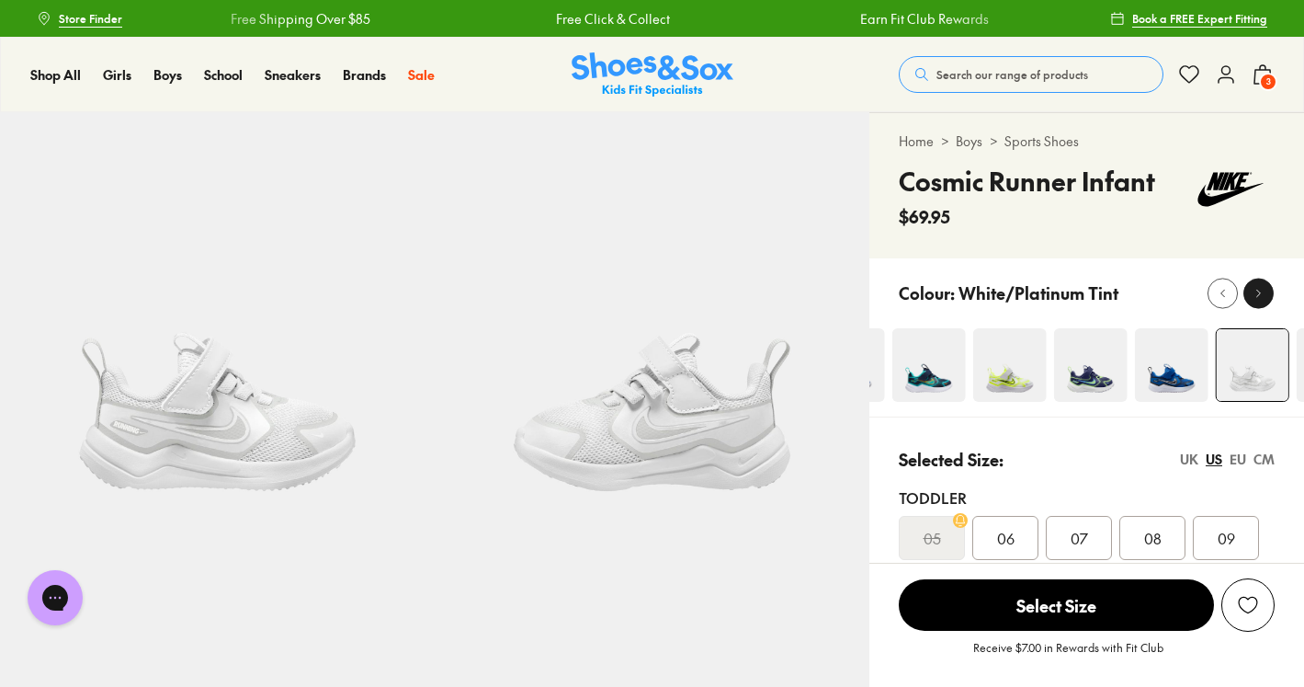
click at [1263, 304] on button at bounding box center [1258, 293] width 30 height 30
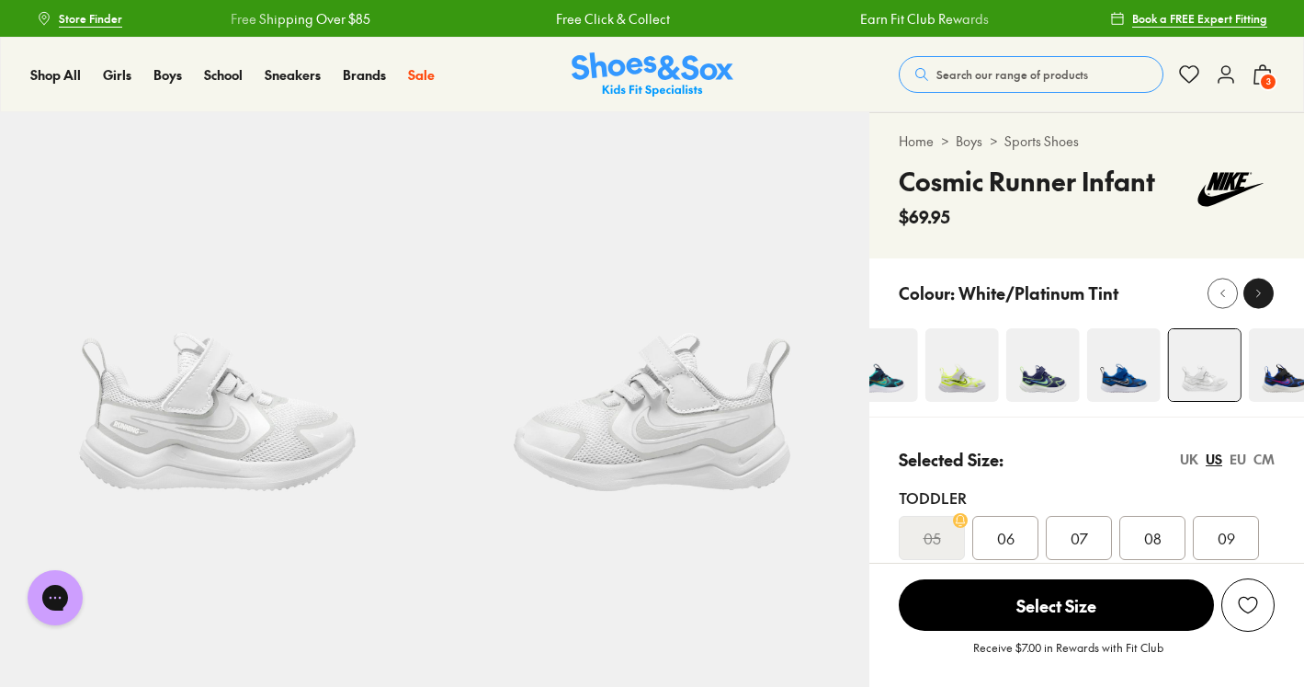
click at [1263, 304] on button at bounding box center [1258, 293] width 30 height 30
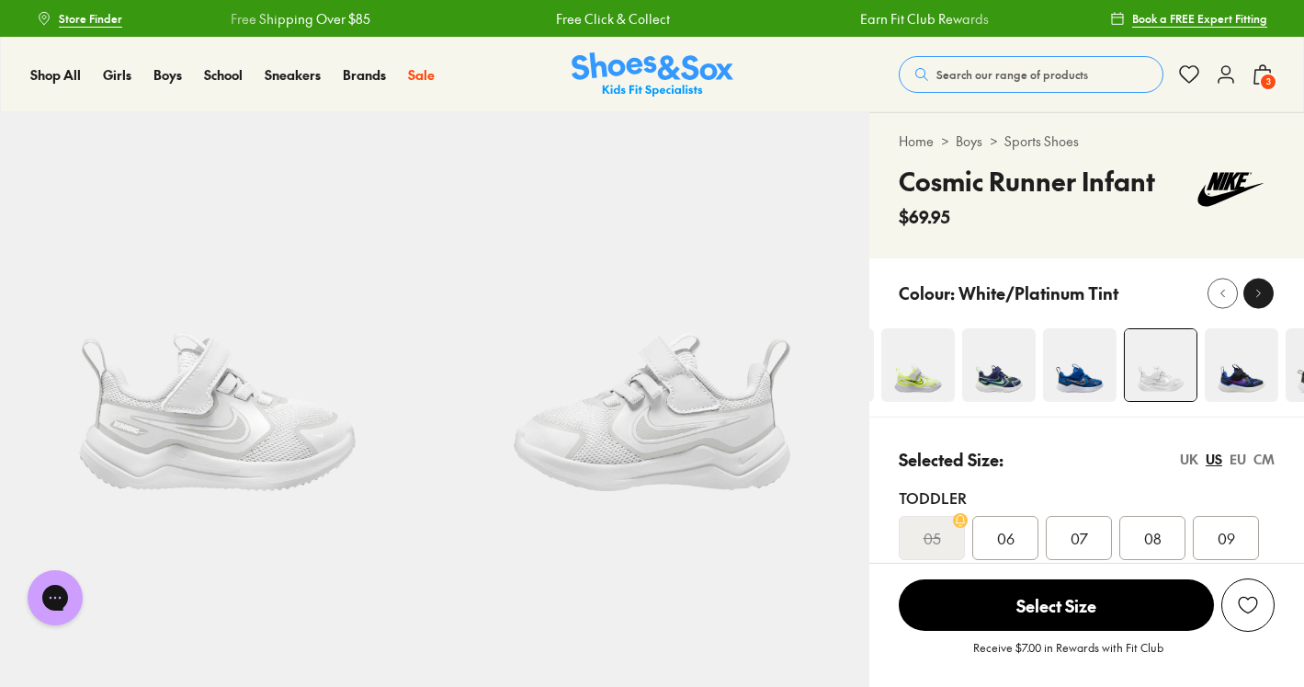
click at [1263, 304] on button at bounding box center [1258, 293] width 30 height 30
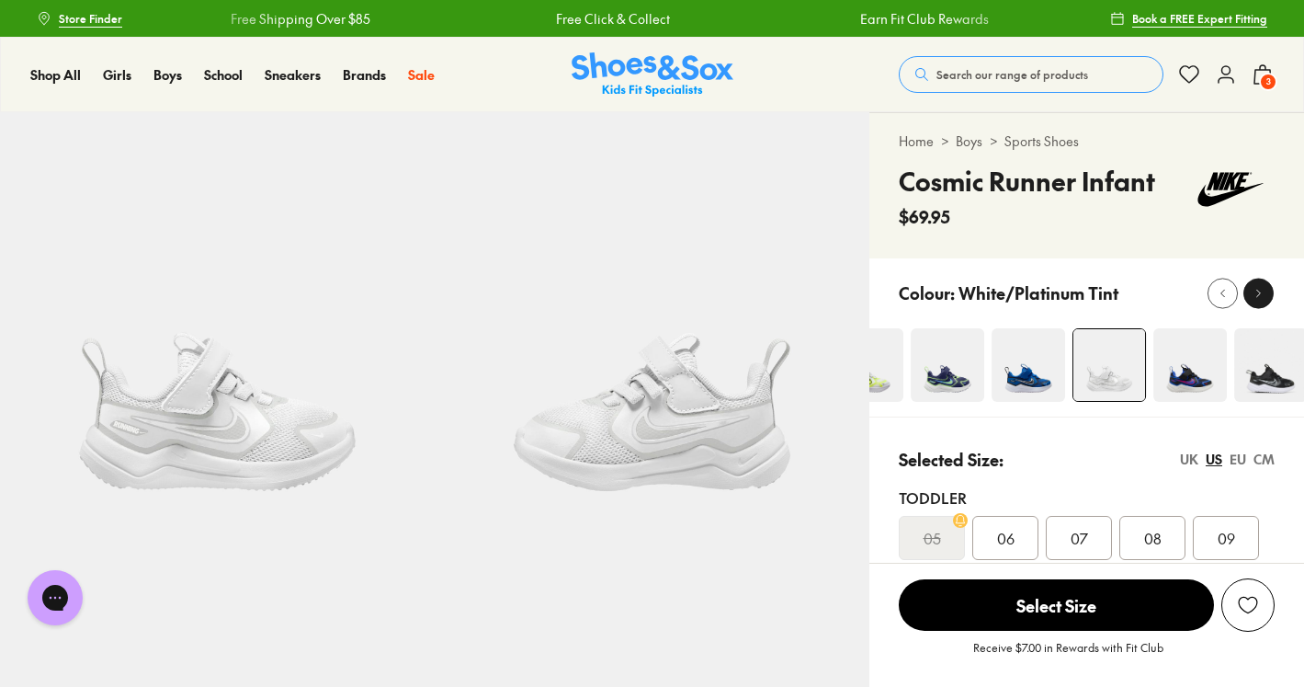
click at [1263, 304] on button at bounding box center [1258, 293] width 30 height 30
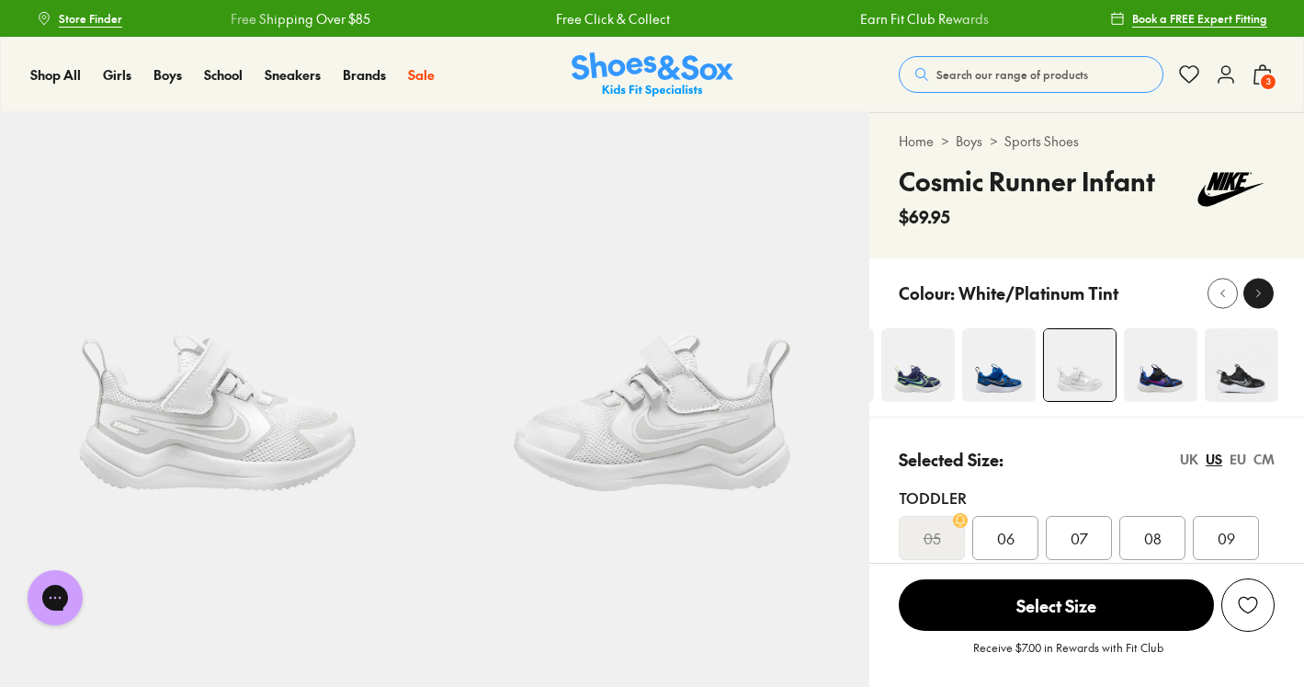
click at [1263, 304] on button at bounding box center [1258, 293] width 30 height 30
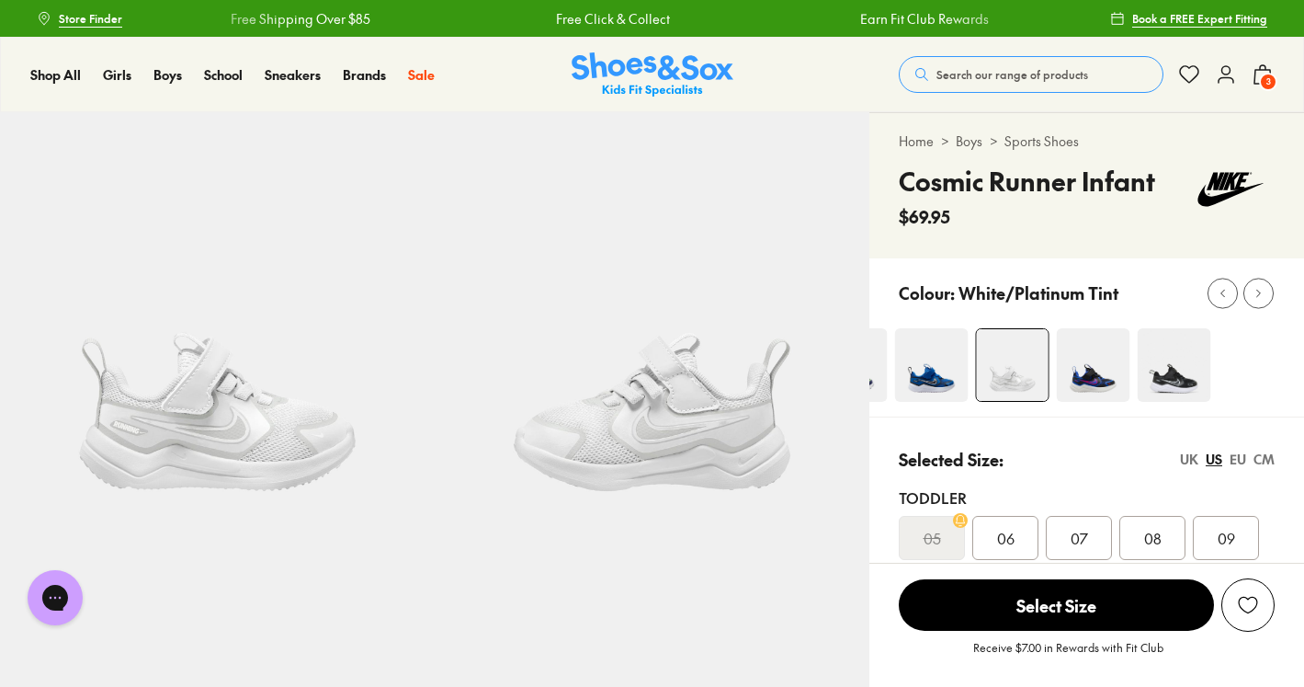
click at [1183, 373] on img at bounding box center [1175, 365] width 74 height 74
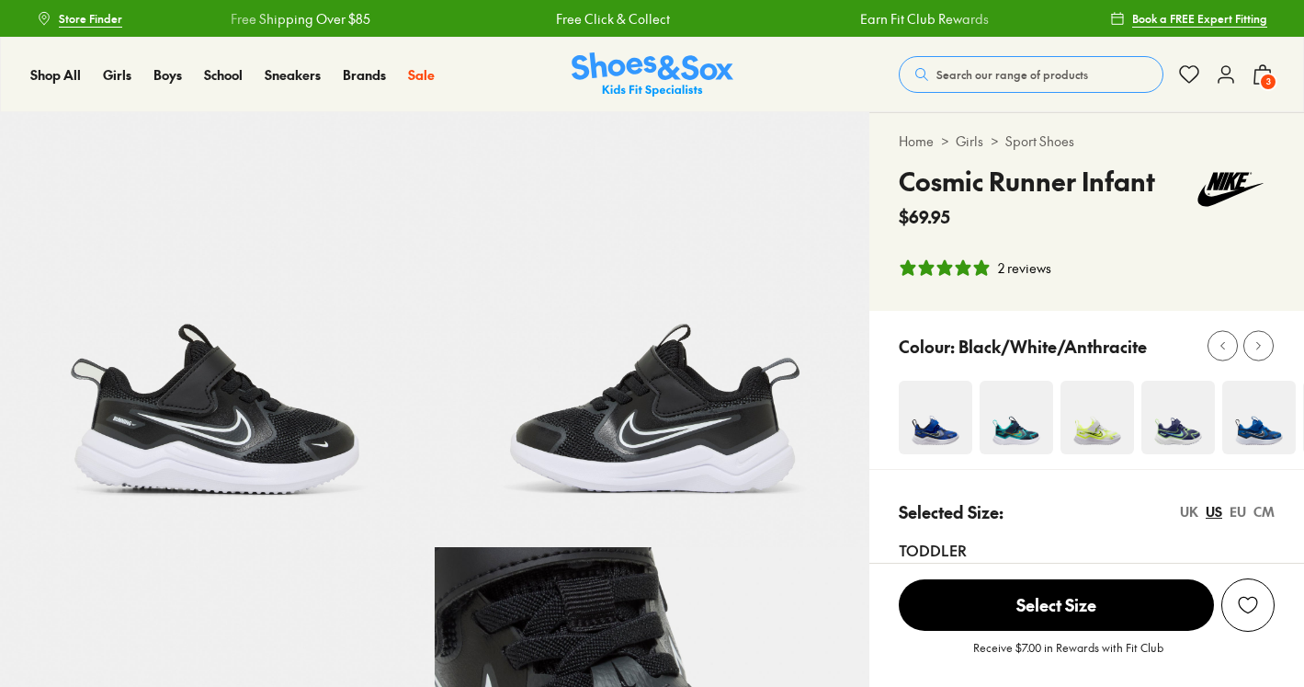
select select "*"
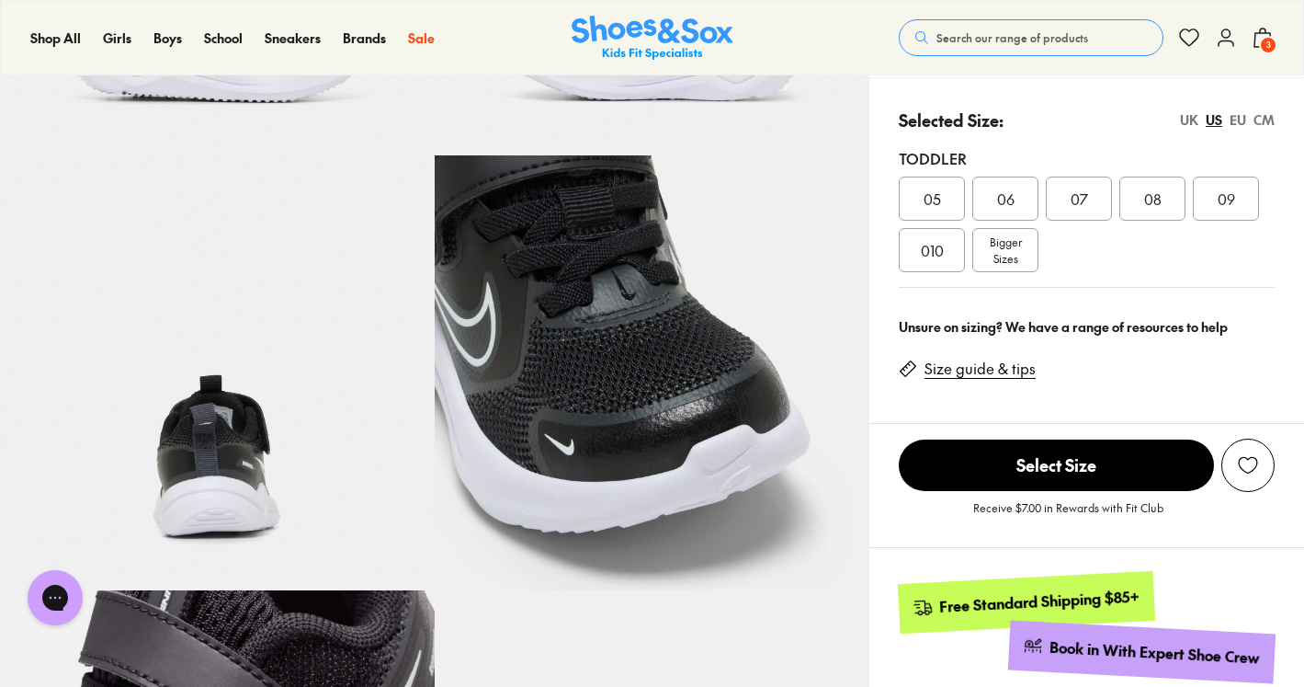
scroll to position [368, 0]
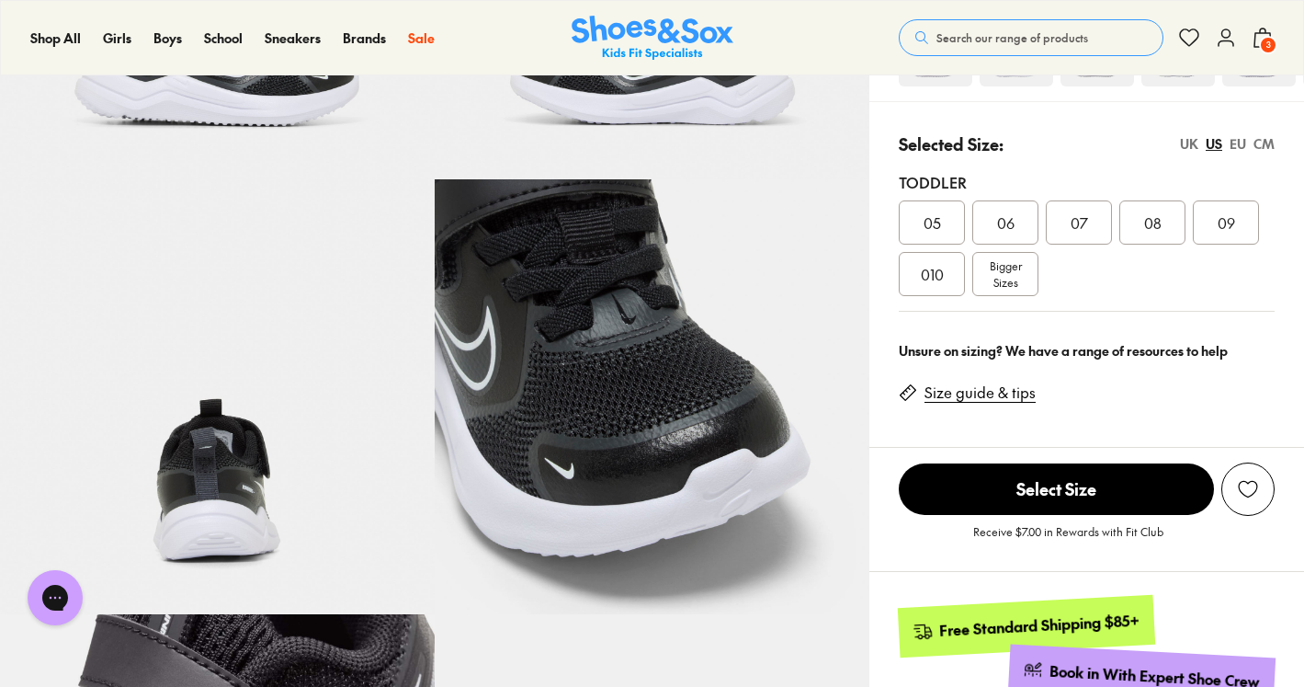
click at [1238, 227] on div "09" at bounding box center [1226, 222] width 66 height 44
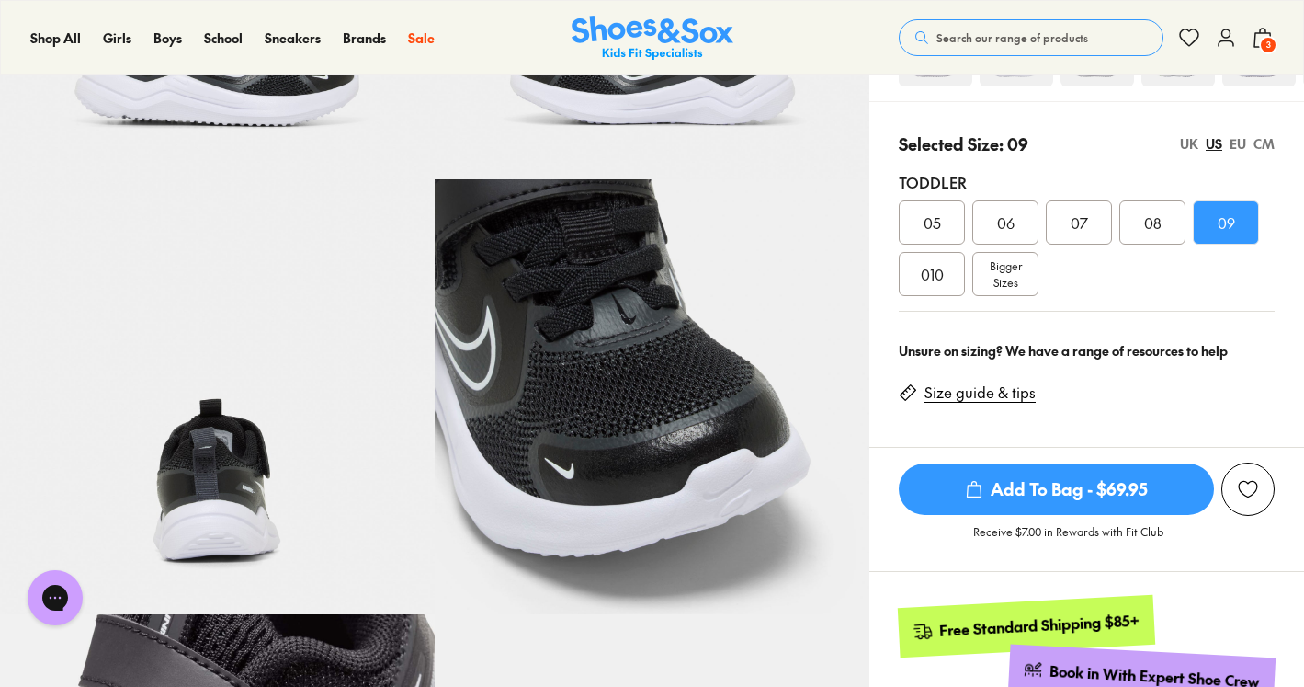
click at [1006, 483] on span "Add To Bag - $69.95" at bounding box center [1056, 488] width 315 height 51
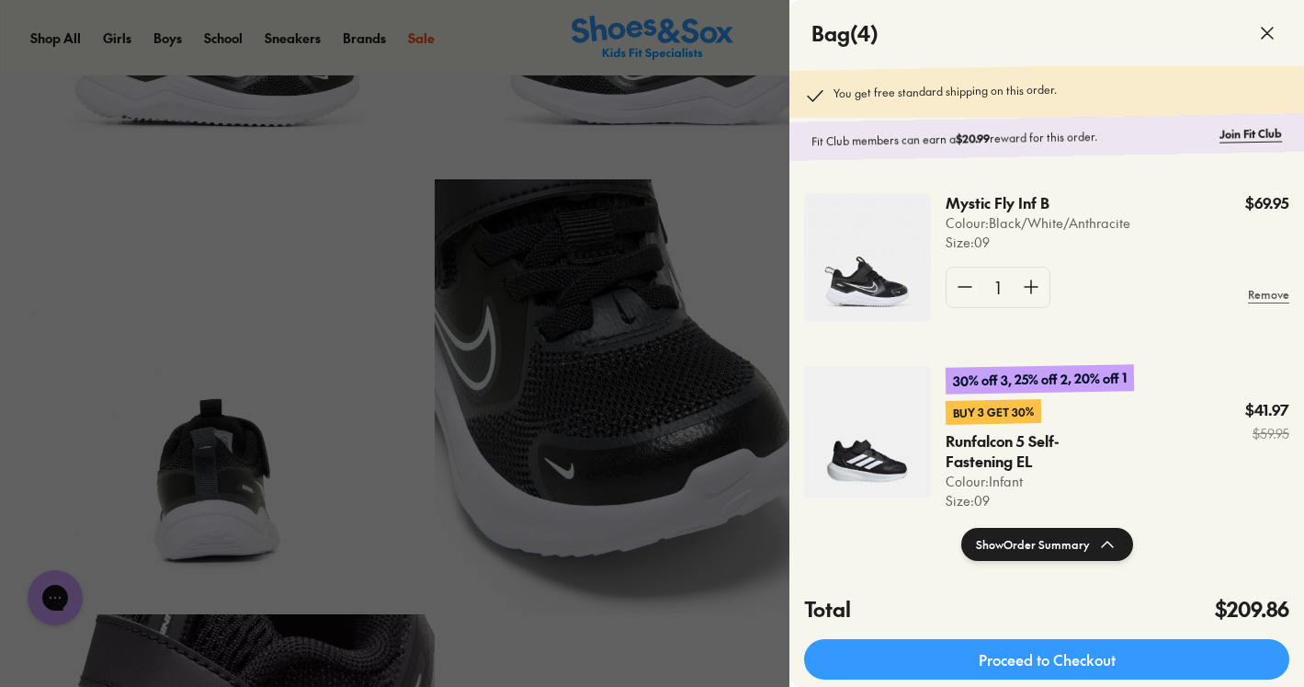
click at [252, 262] on div at bounding box center [652, 343] width 1304 height 687
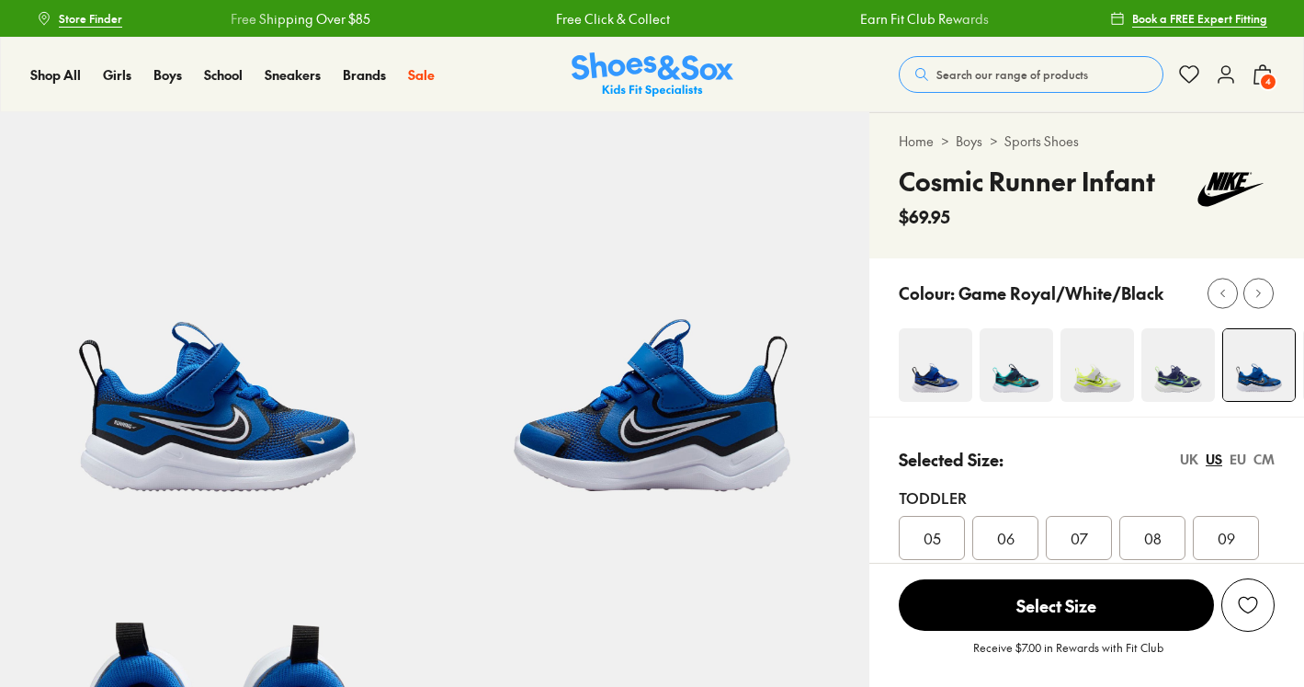
select select "*"
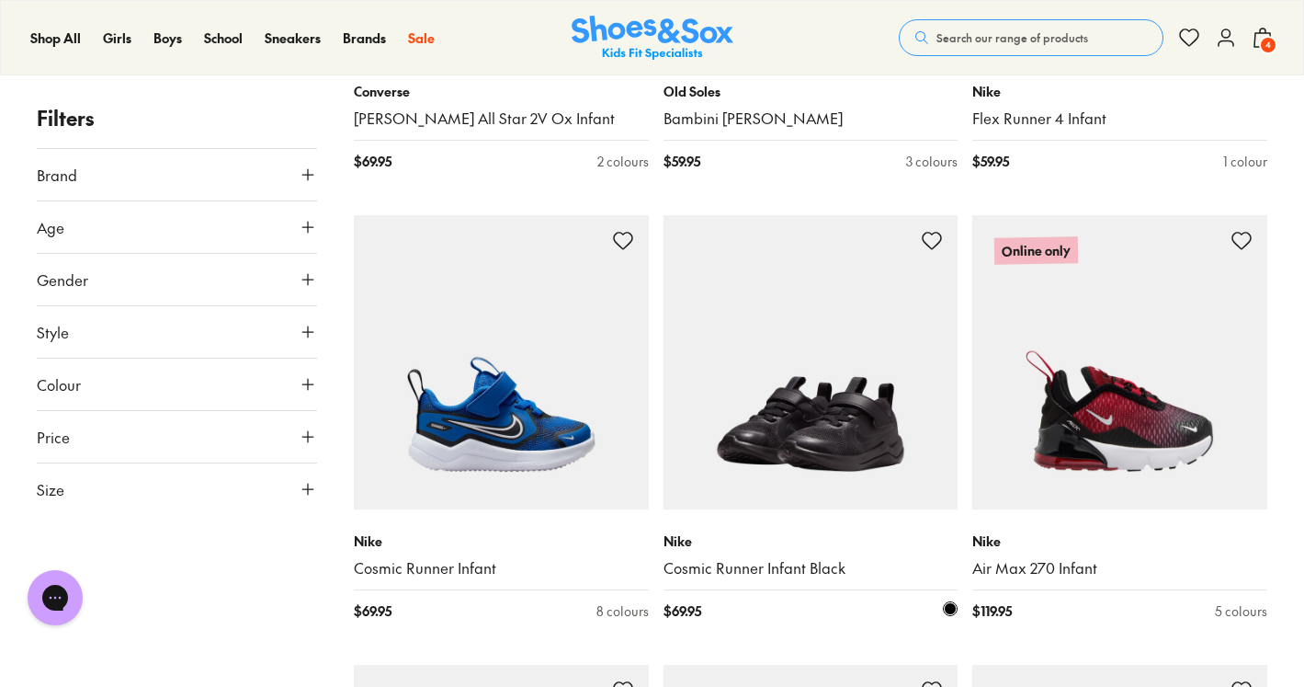
click at [800, 423] on img at bounding box center [811, 362] width 295 height 295
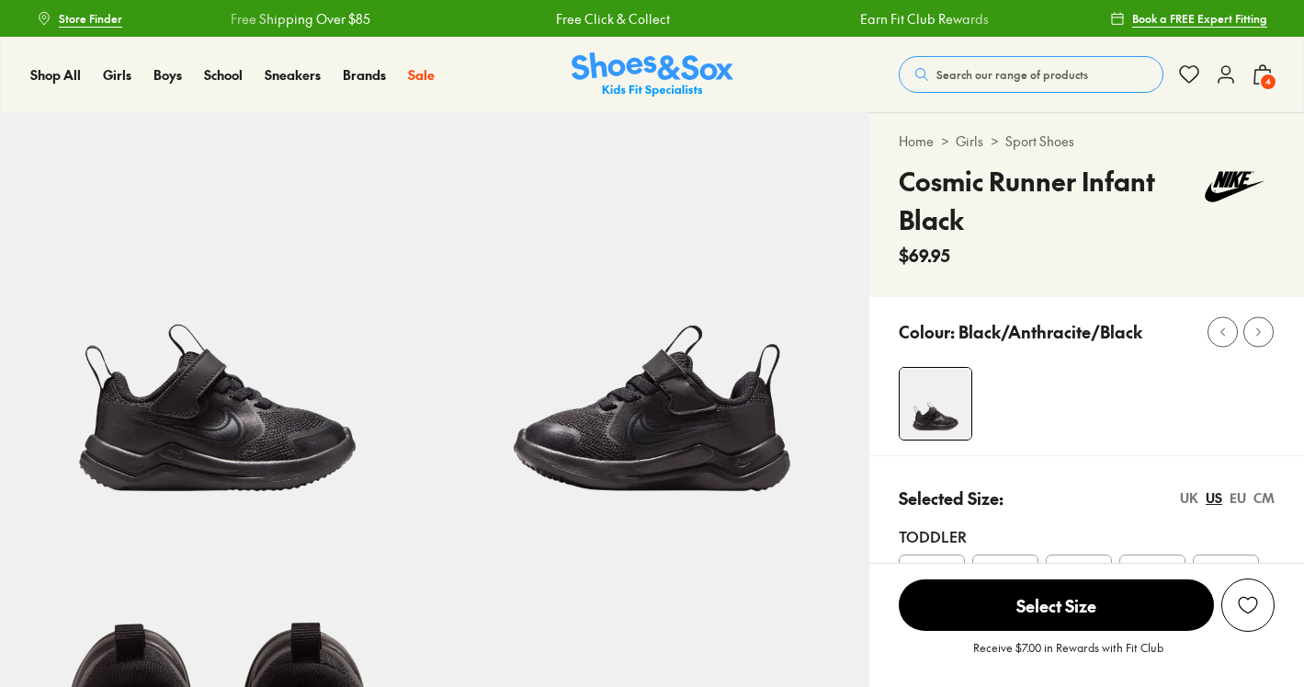
select select "*"
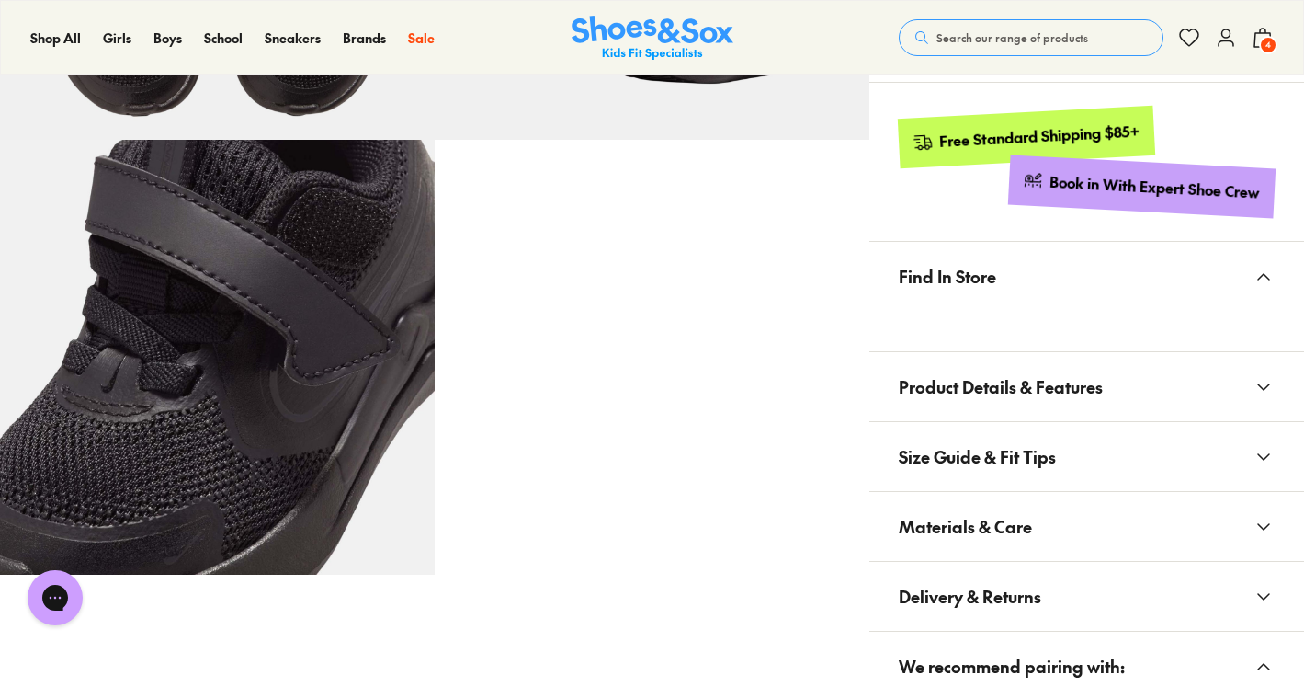
scroll to position [841, 0]
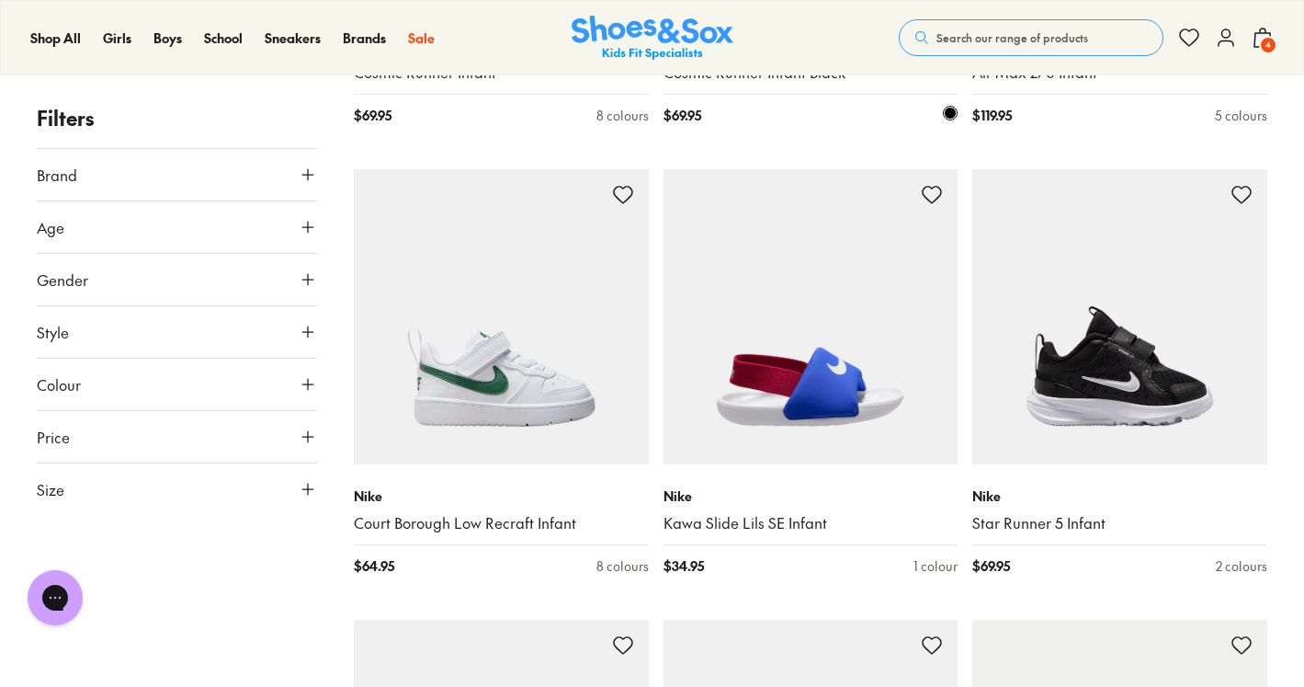
scroll to position [3482, 0]
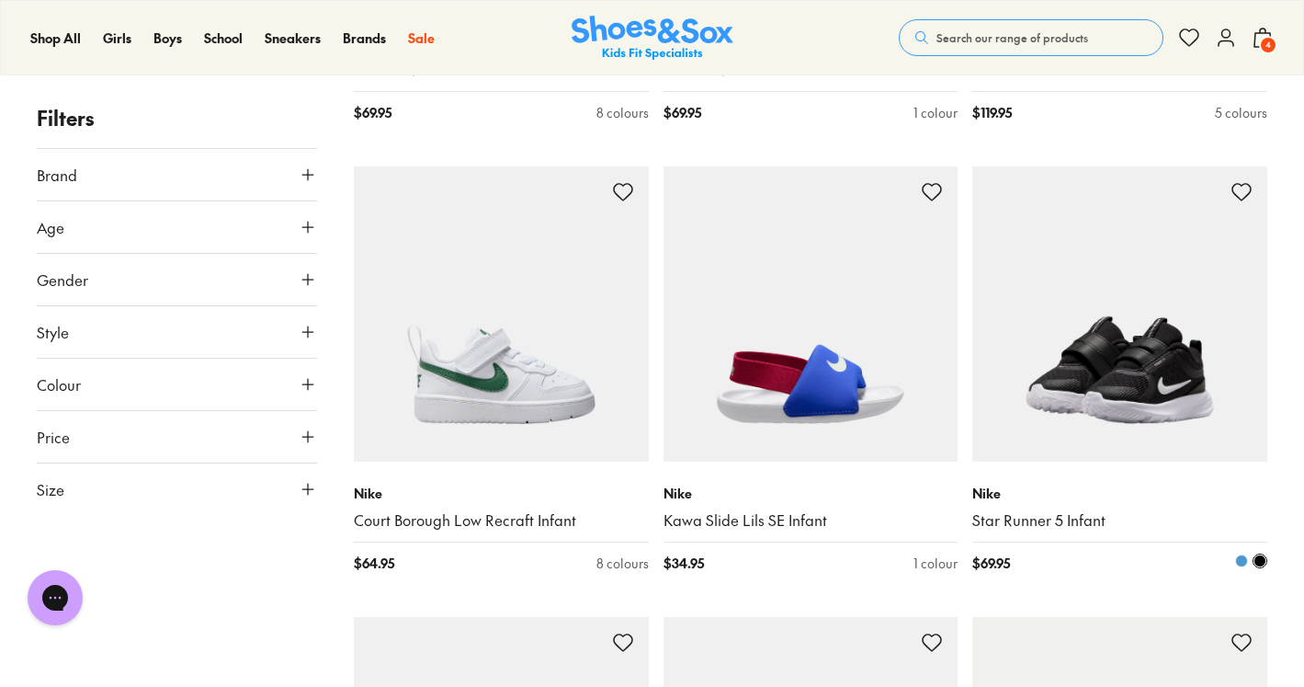
click at [1110, 418] on img at bounding box center [1119, 313] width 295 height 295
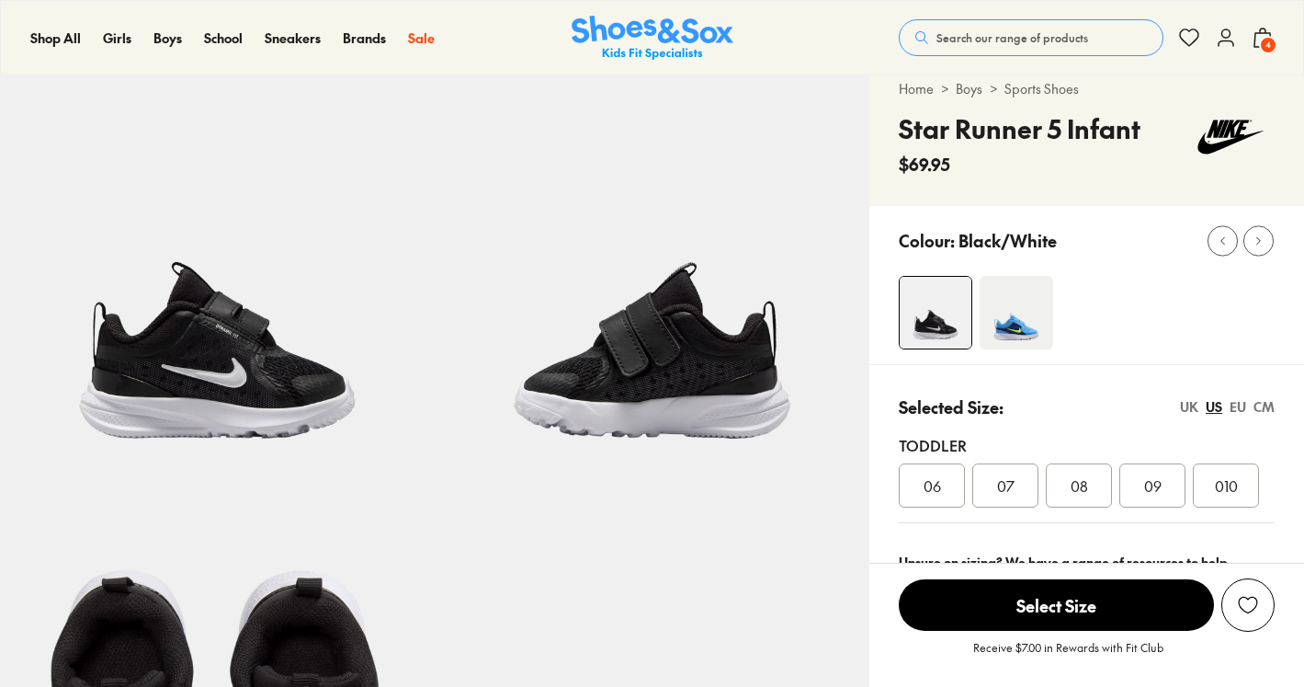
select select "*"
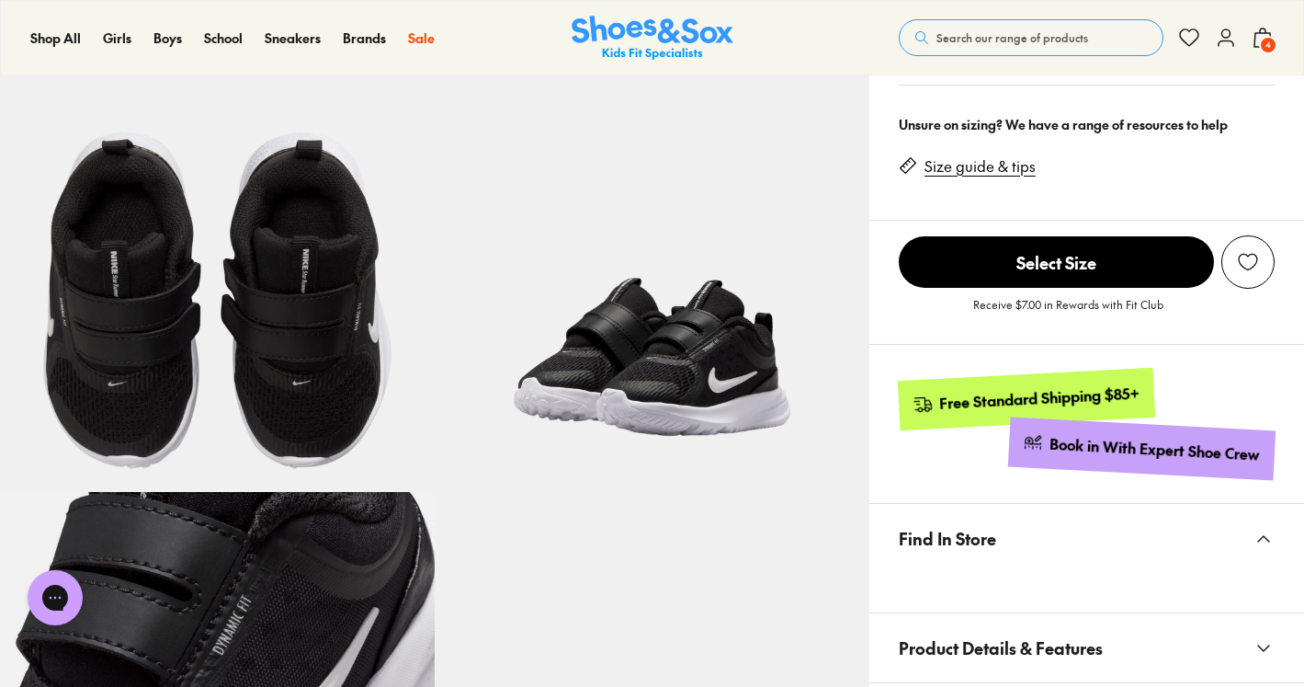
scroll to position [456, 0]
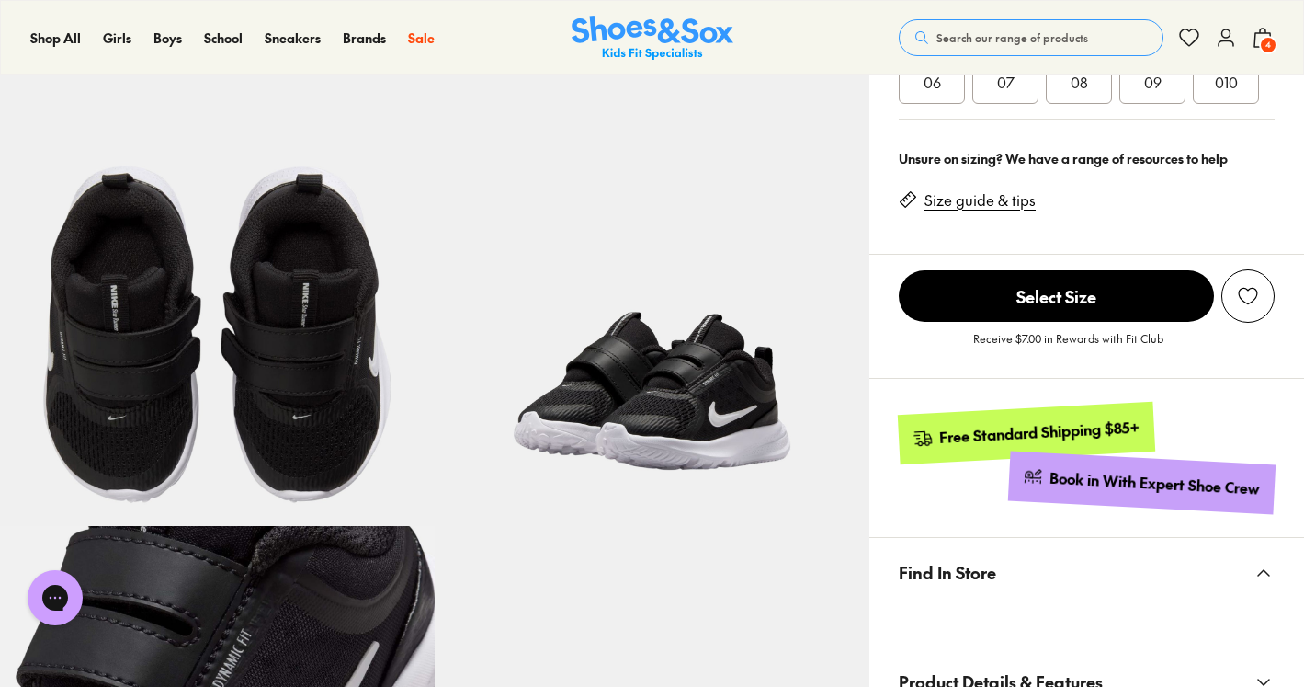
click at [1175, 99] on div "09" at bounding box center [1152, 82] width 66 height 44
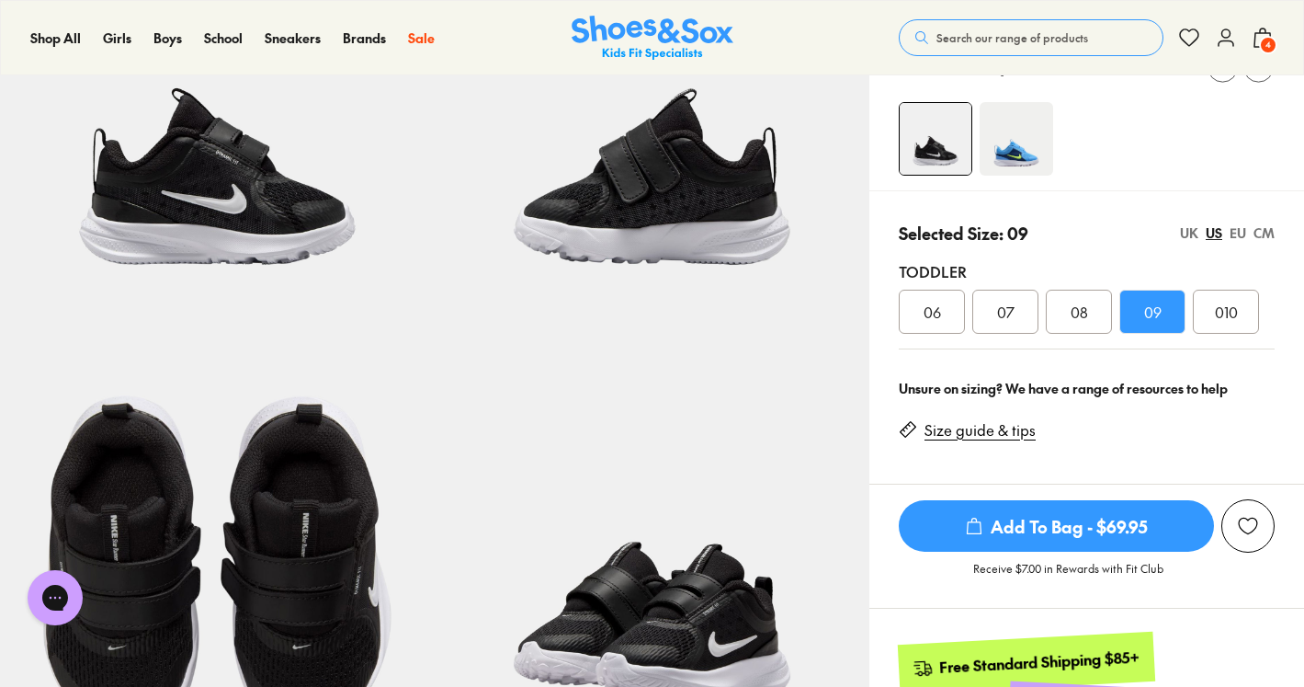
scroll to position [155, 0]
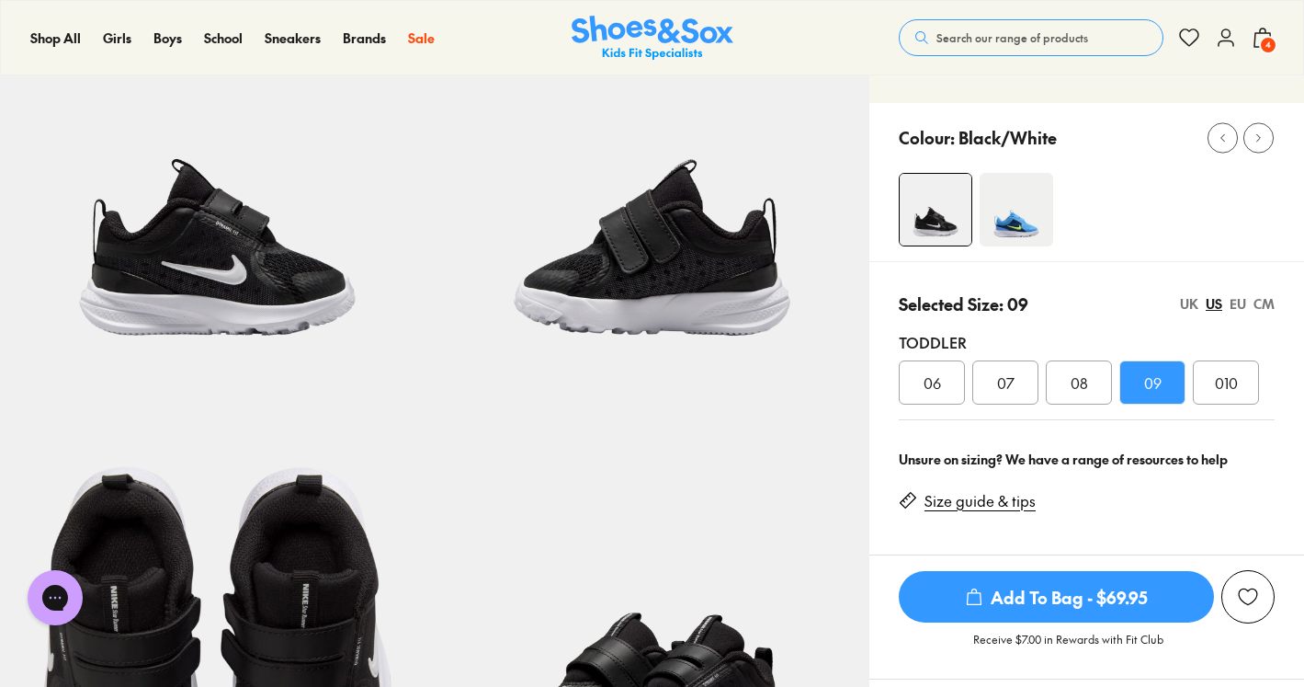
click at [1054, 604] on span "Add To Bag - $69.95" at bounding box center [1056, 596] width 315 height 51
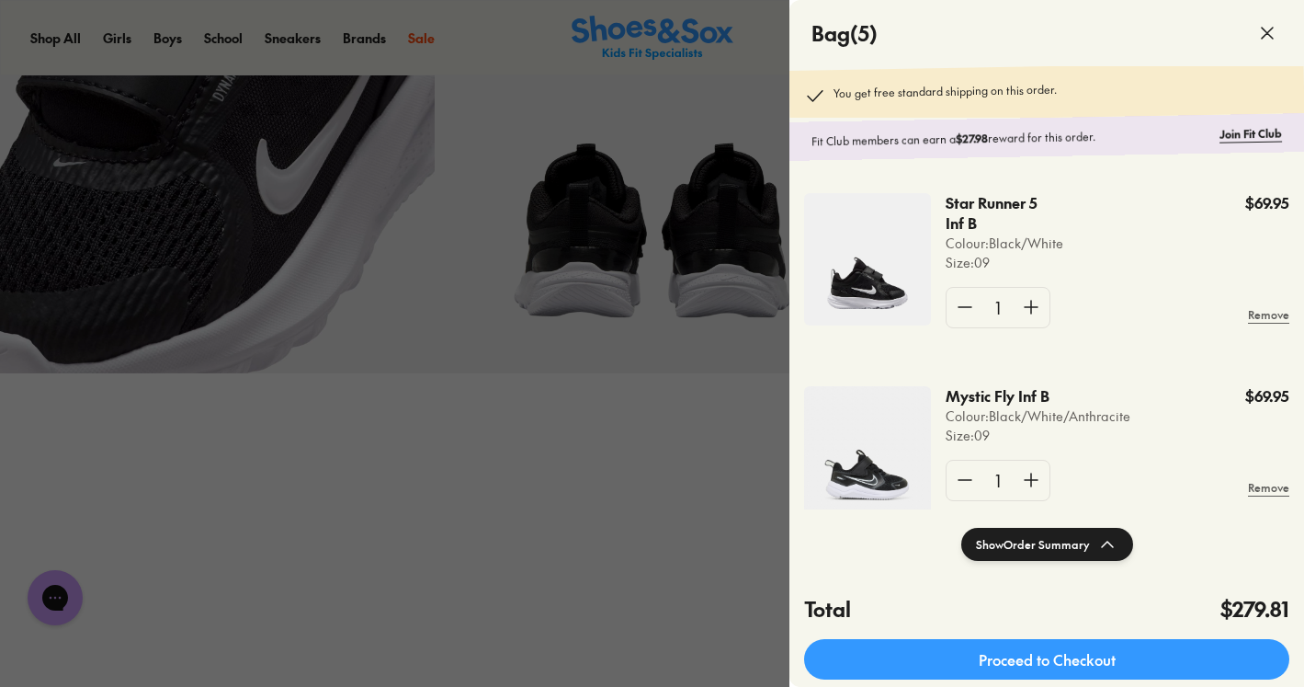
scroll to position [1055, 0]
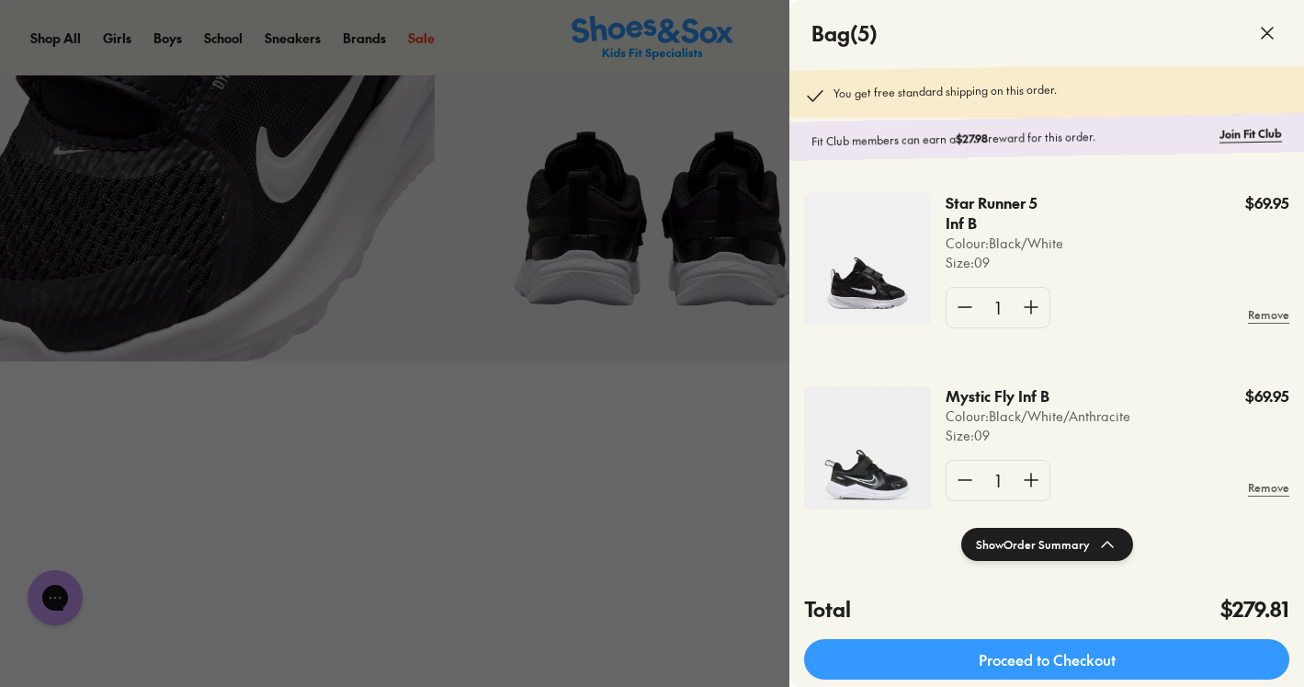
click at [680, 550] on div at bounding box center [652, 343] width 1304 height 687
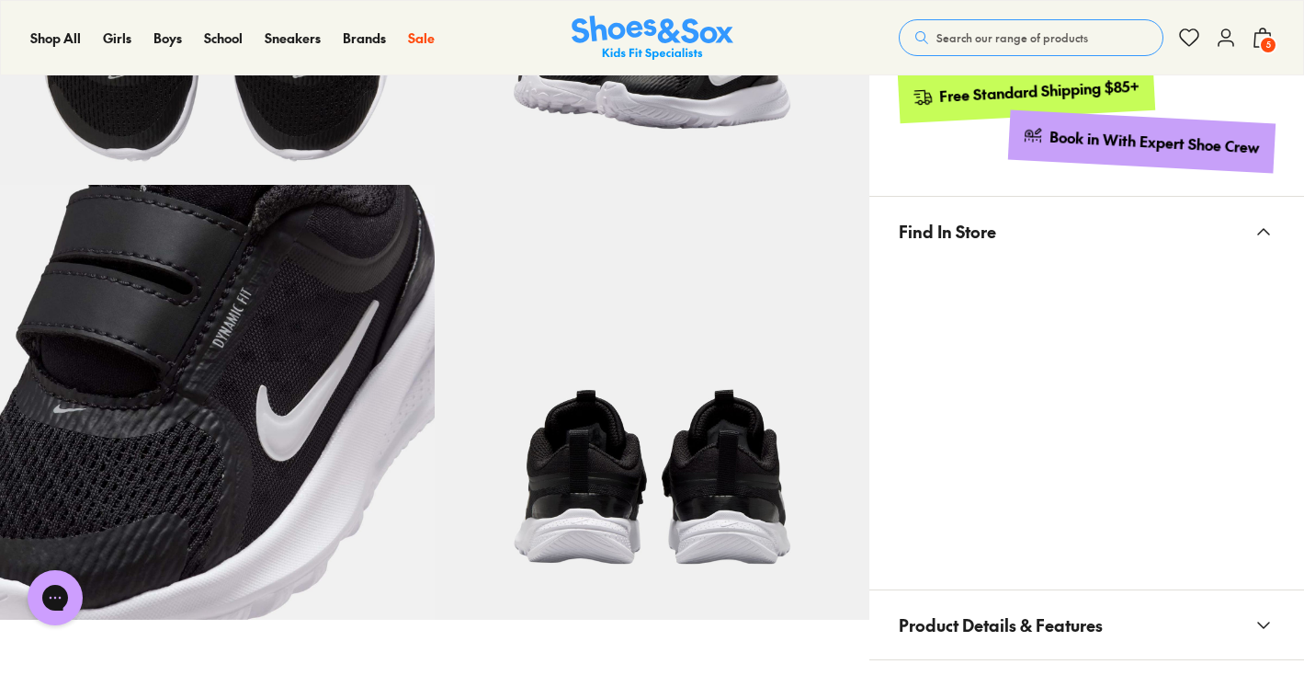
scroll to position [508, 0]
